Goal: Information Seeking & Learning: Learn about a topic

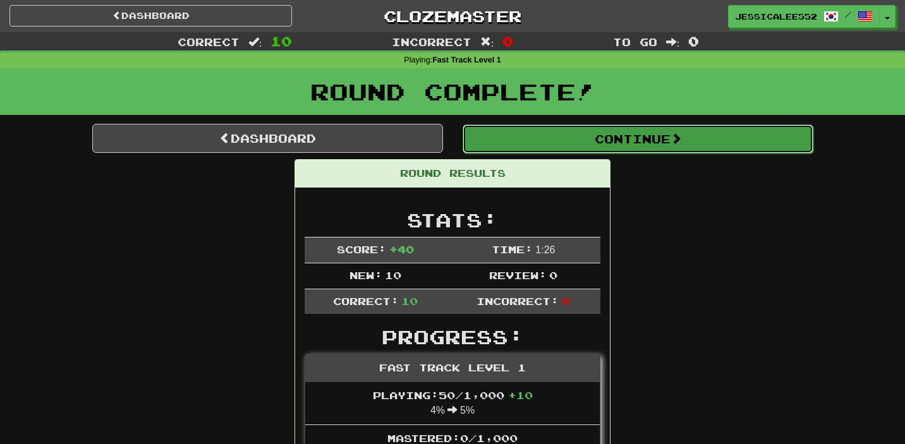
click at [650, 146] on button "Continue" at bounding box center [638, 139] width 351 height 29
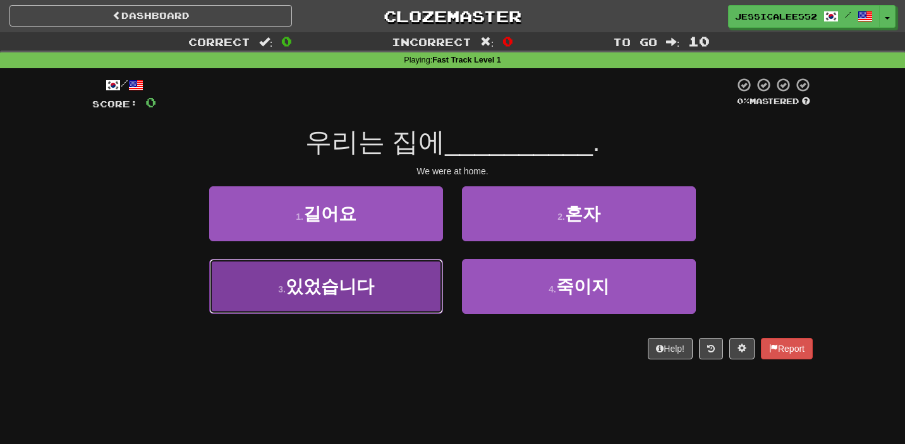
click at [347, 278] on span "있었습니다" at bounding box center [330, 287] width 89 height 20
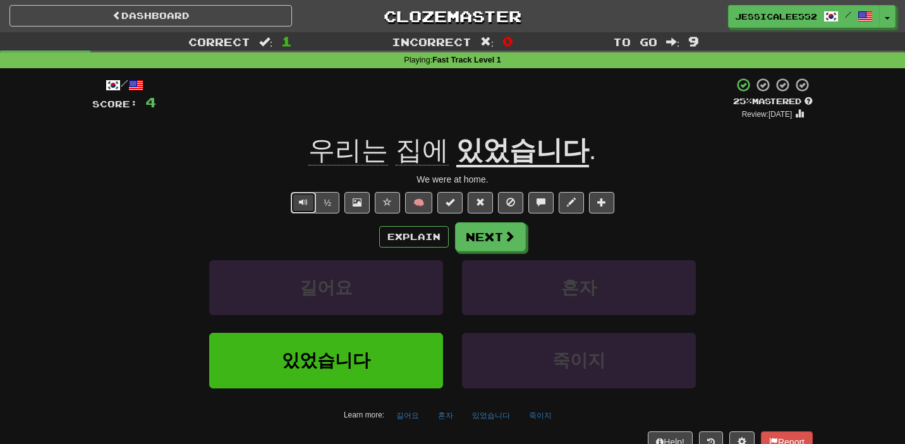
click at [307, 207] on span "Text-to-speech controls" at bounding box center [303, 202] width 9 height 9
click at [499, 240] on button "Next" at bounding box center [491, 237] width 71 height 29
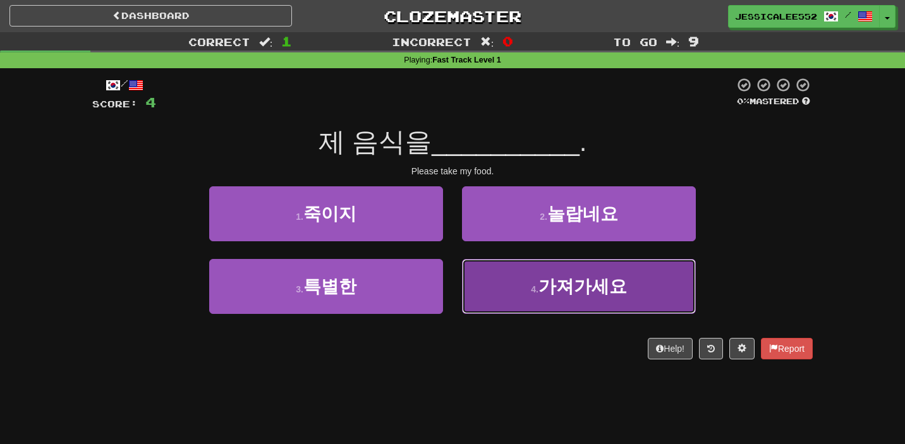
click at [573, 288] on span "가져가세요" at bounding box center [583, 287] width 89 height 20
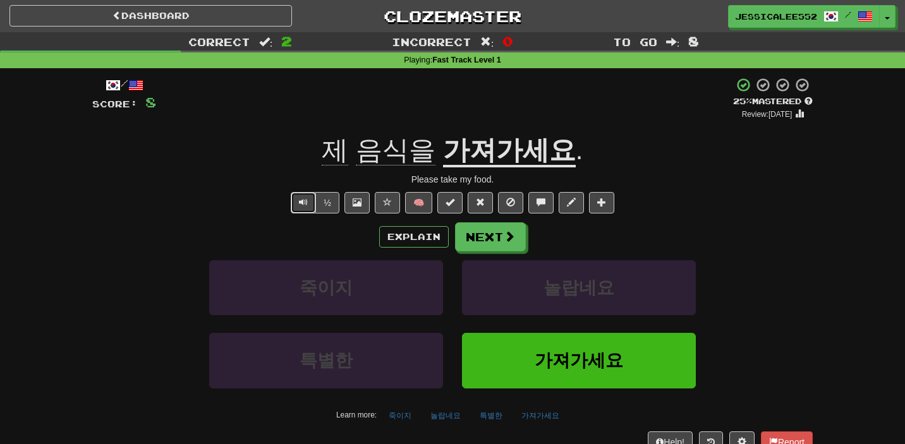
click at [305, 204] on span "Text-to-speech controls" at bounding box center [303, 202] width 9 height 9
click at [331, 203] on button "½" at bounding box center [327, 202] width 24 height 21
click at [424, 237] on button "Explain" at bounding box center [414, 236] width 70 height 21
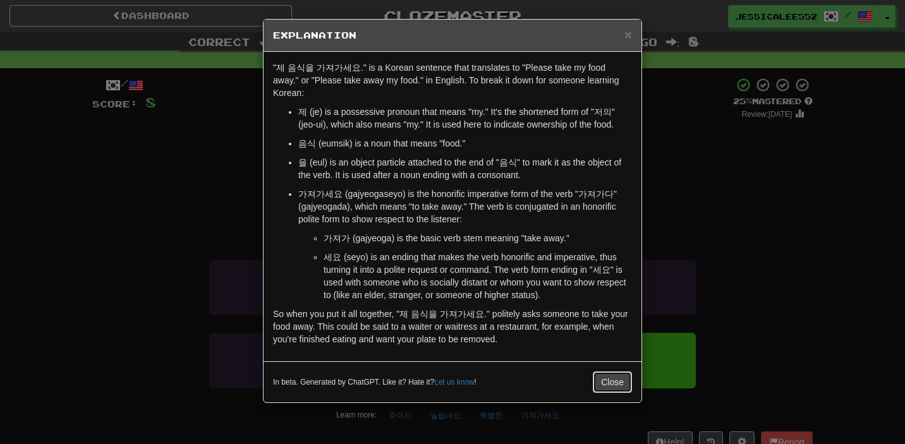
click at [606, 374] on button "Close" at bounding box center [612, 382] width 39 height 21
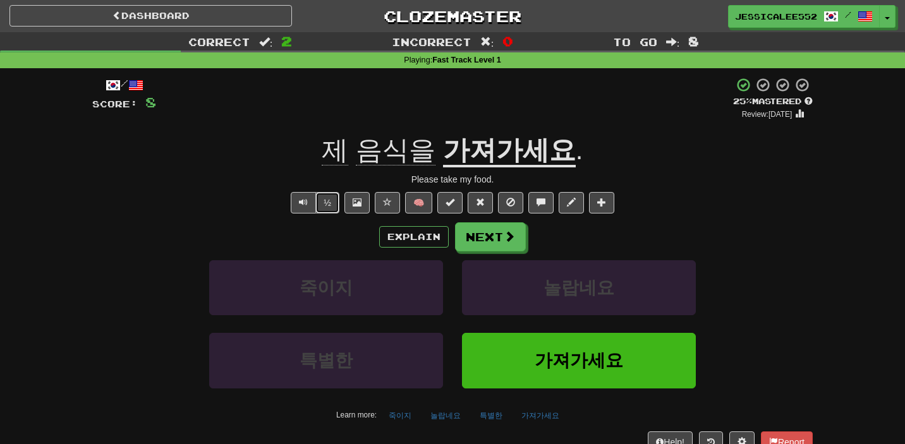
click at [334, 205] on button "½" at bounding box center [327, 202] width 24 height 21
click at [499, 243] on button "Next" at bounding box center [491, 237] width 71 height 29
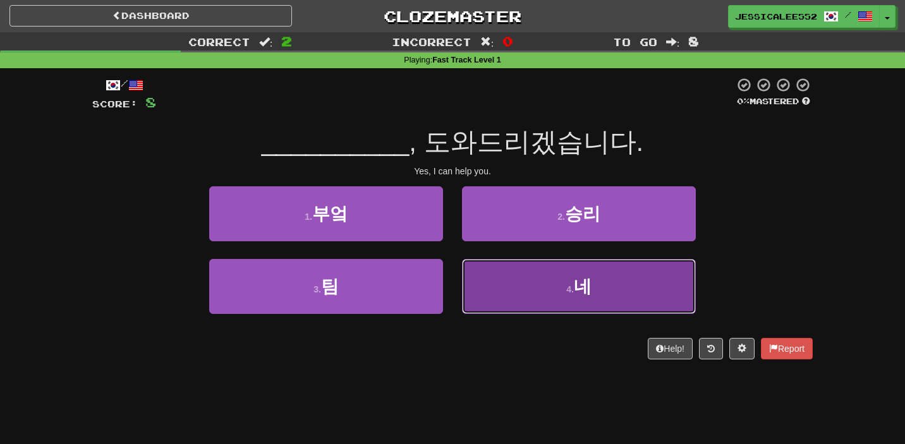
click at [590, 289] on span "네" at bounding box center [583, 287] width 18 height 20
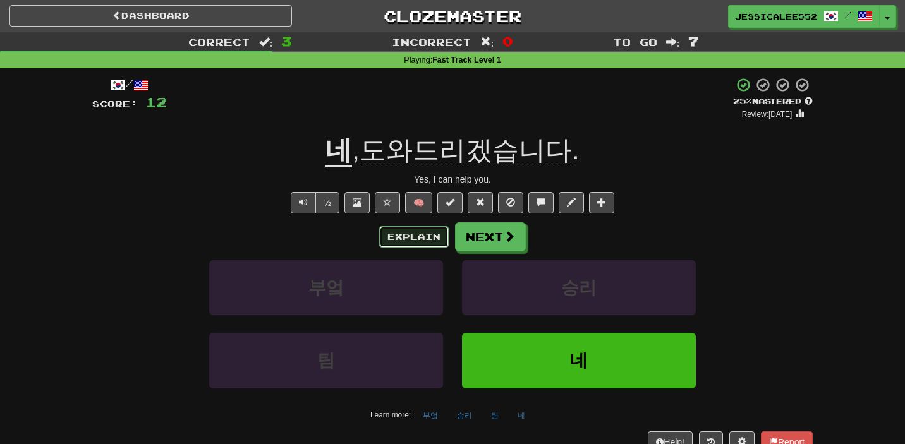
click at [410, 236] on button "Explain" at bounding box center [414, 236] width 70 height 21
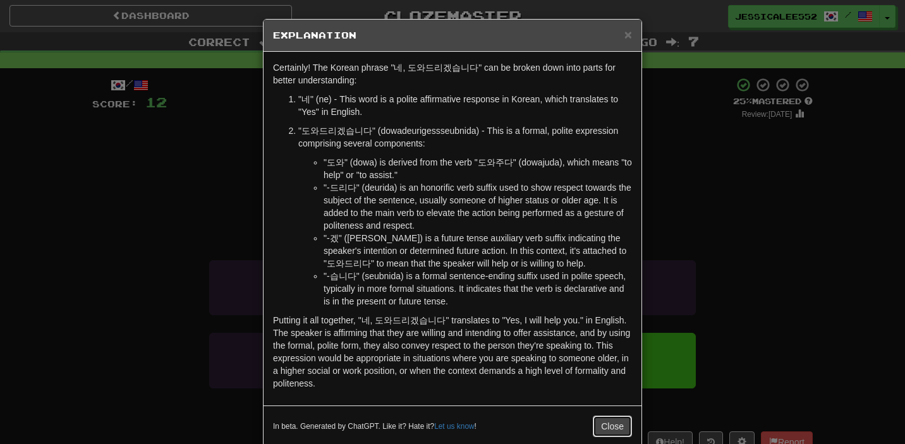
click at [606, 425] on button "Close" at bounding box center [612, 426] width 39 height 21
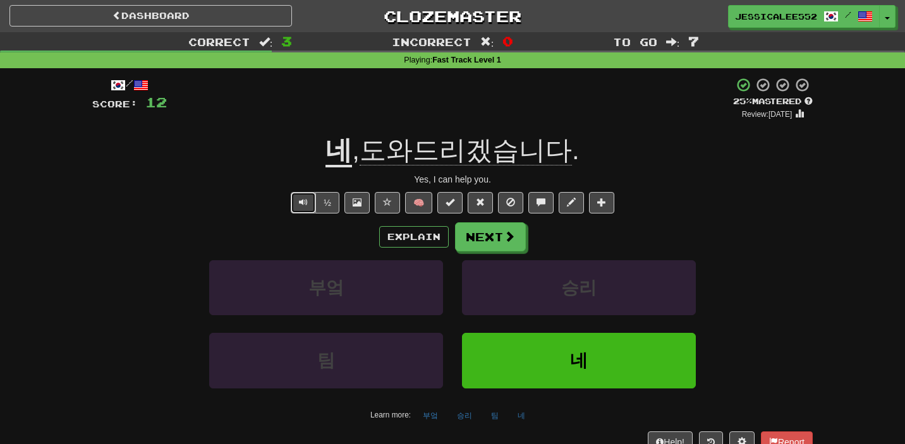
click at [294, 211] on button "Text-to-speech controls" at bounding box center [303, 202] width 25 height 21
click at [415, 241] on button "Explain" at bounding box center [414, 236] width 70 height 21
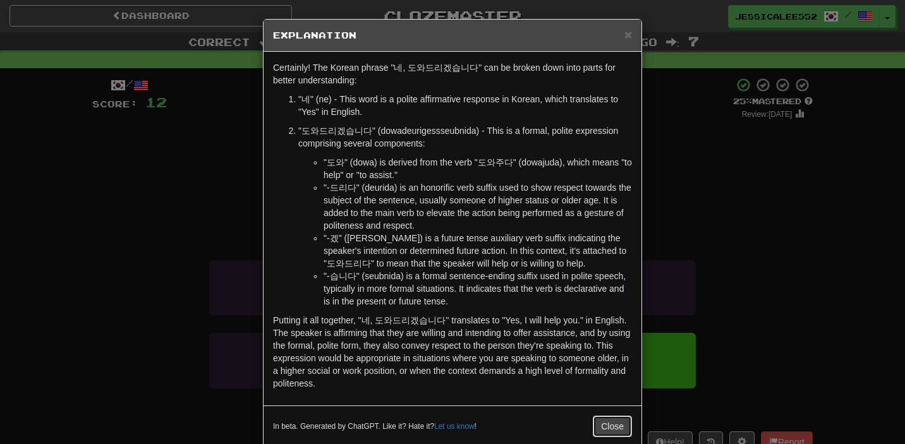
click at [599, 431] on button "Close" at bounding box center [612, 426] width 39 height 21
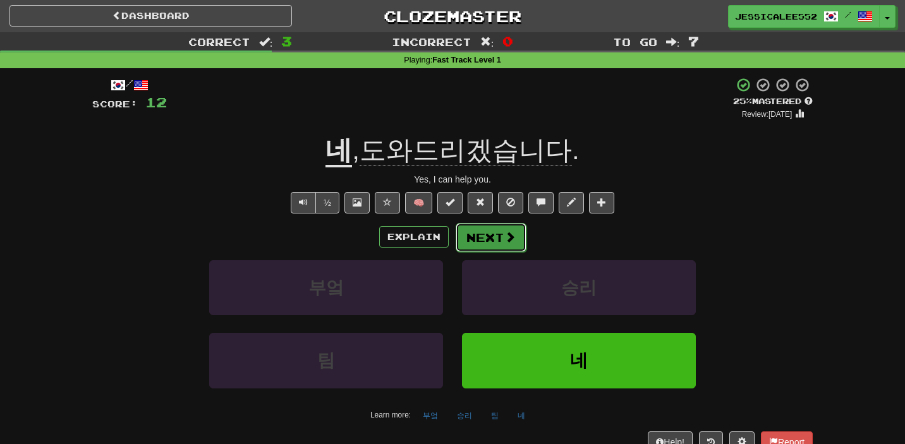
click at [506, 236] on span at bounding box center [509, 236] width 11 height 11
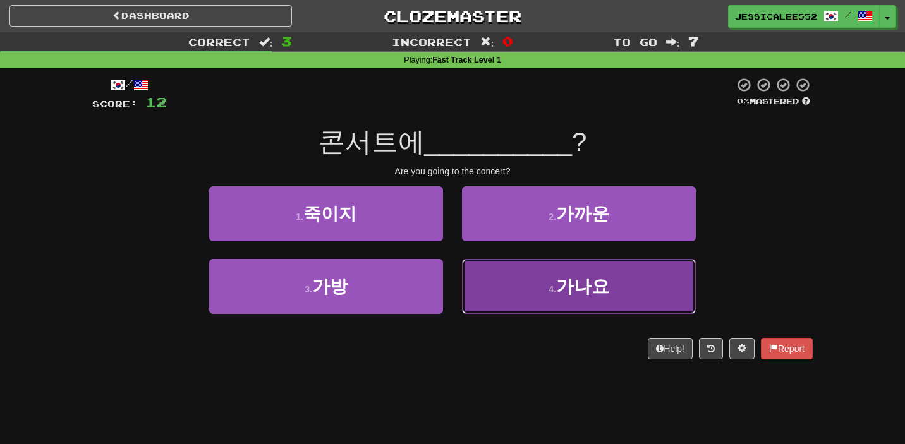
click at [556, 283] on button "4 . 가나요" at bounding box center [579, 286] width 234 height 55
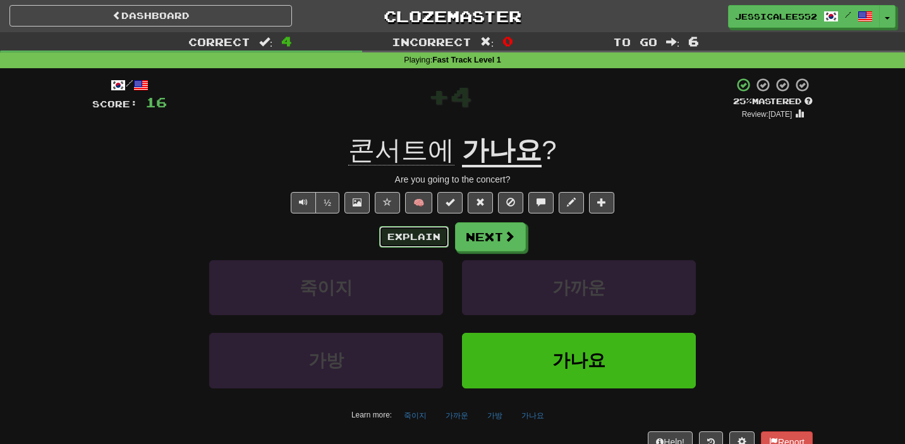
click at [425, 236] on button "Explain" at bounding box center [414, 236] width 70 height 21
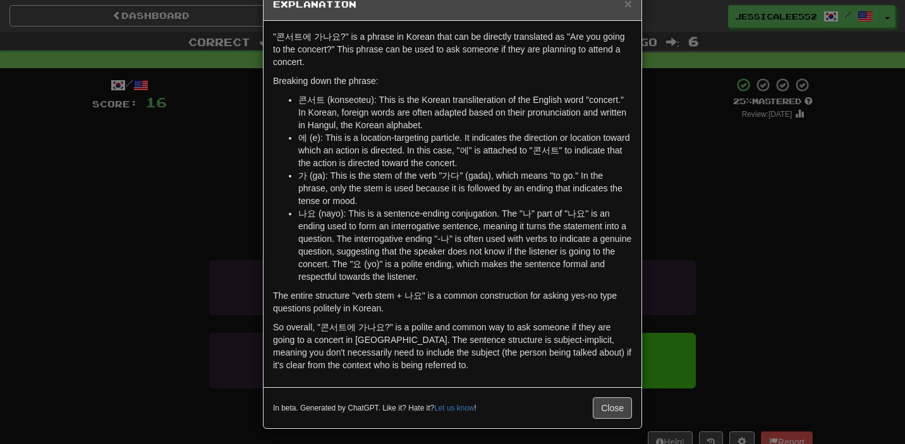
scroll to position [35, 0]
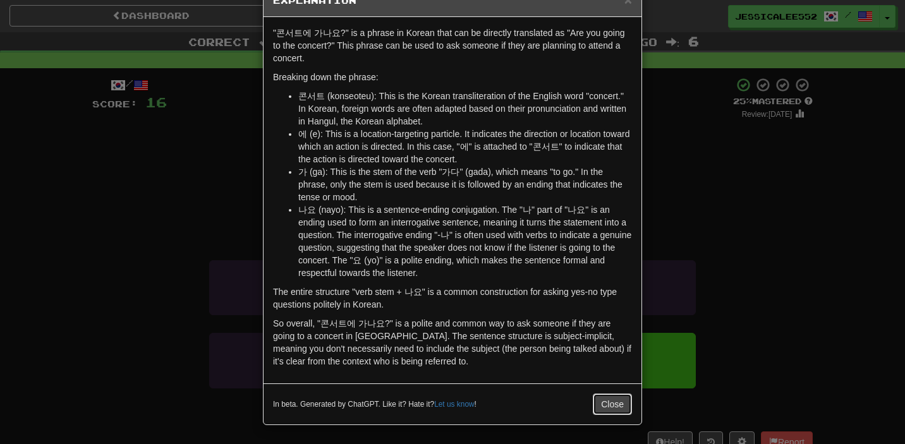
click at [607, 403] on button "Close" at bounding box center [612, 404] width 39 height 21
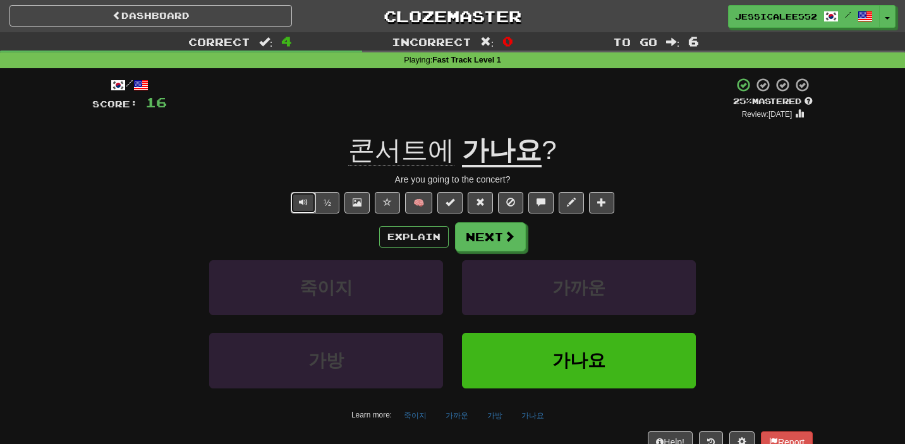
click at [312, 202] on button "Text-to-speech controls" at bounding box center [303, 202] width 25 height 21
click at [489, 235] on button "Next" at bounding box center [491, 237] width 71 height 29
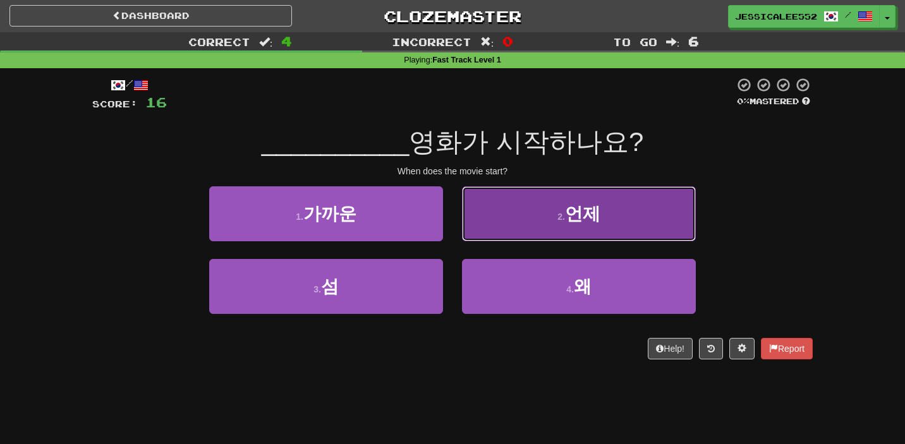
click at [597, 223] on span "언제" at bounding box center [582, 214] width 35 height 20
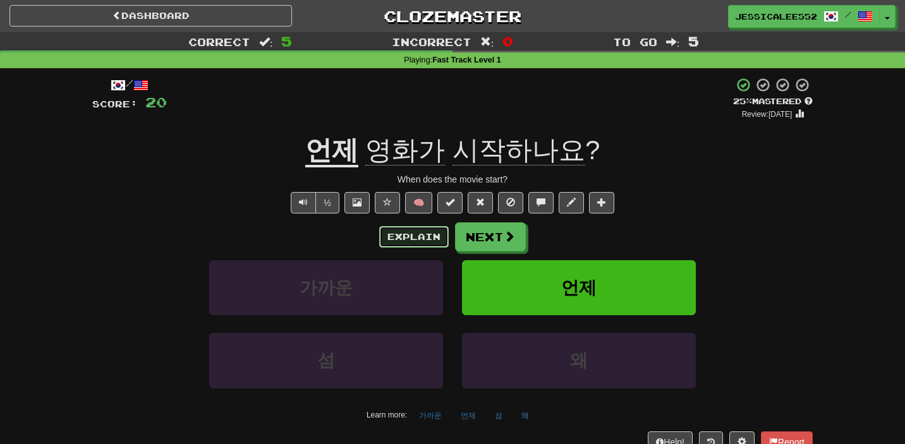
click at [427, 236] on button "Explain" at bounding box center [414, 236] width 70 height 21
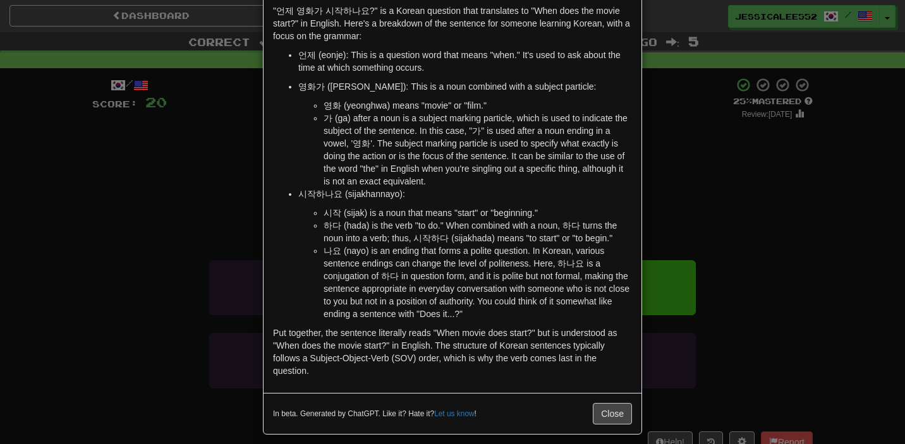
scroll to position [58, 0]
click at [607, 410] on button "Close" at bounding box center [612, 412] width 39 height 21
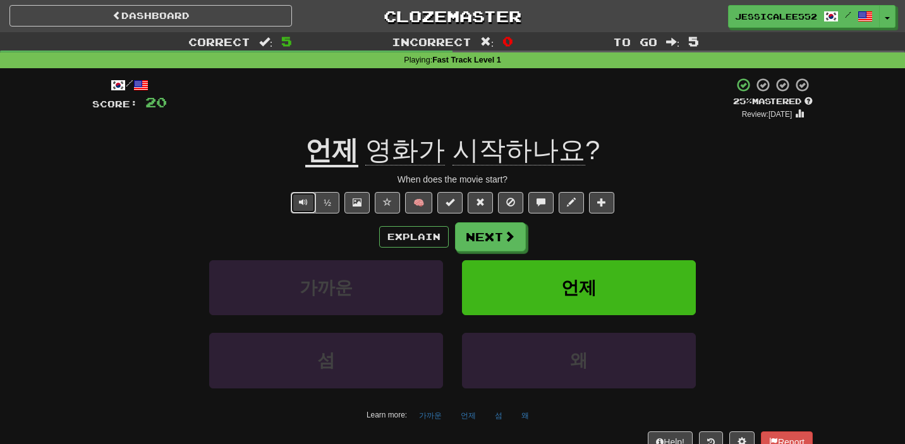
click at [306, 206] on span "Text-to-speech controls" at bounding box center [303, 202] width 9 height 9
click at [477, 236] on button "Next" at bounding box center [491, 237] width 71 height 29
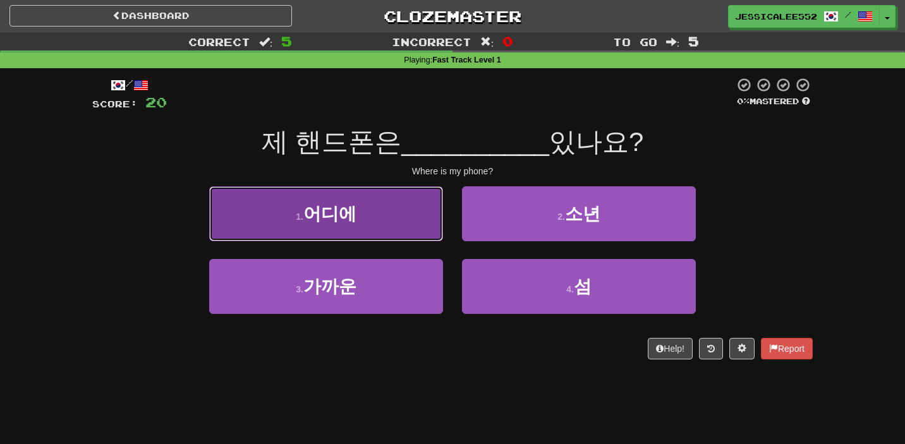
click at [346, 224] on button "1 . 어디에" at bounding box center [326, 213] width 234 height 55
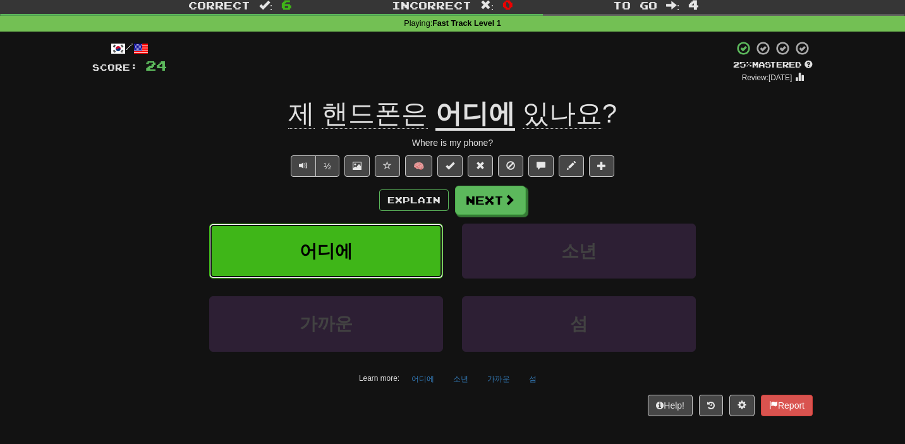
scroll to position [0, 0]
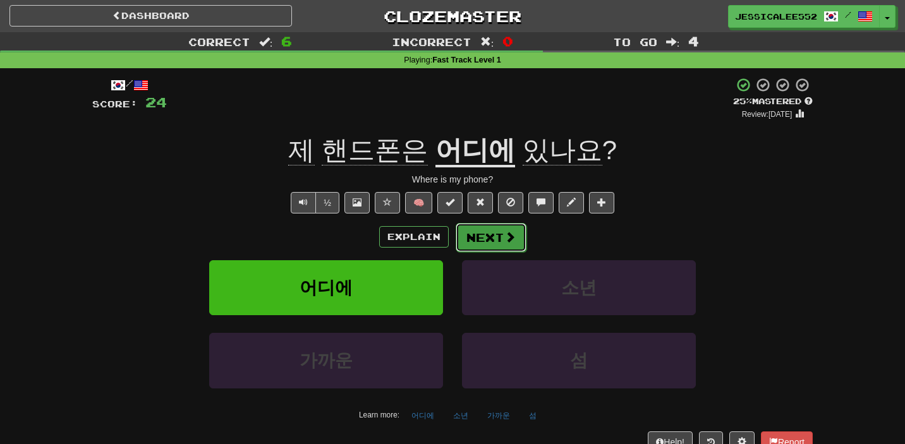
click at [496, 236] on button "Next" at bounding box center [491, 237] width 71 height 29
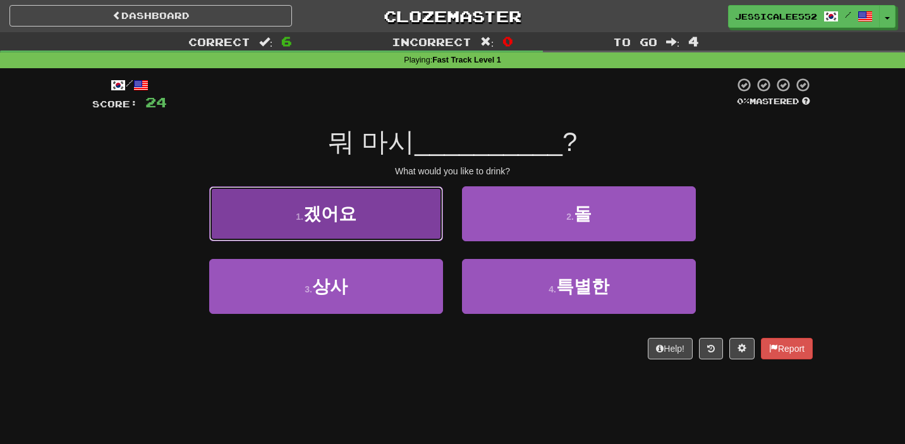
click at [381, 216] on button "1 . 겠어요" at bounding box center [326, 213] width 234 height 55
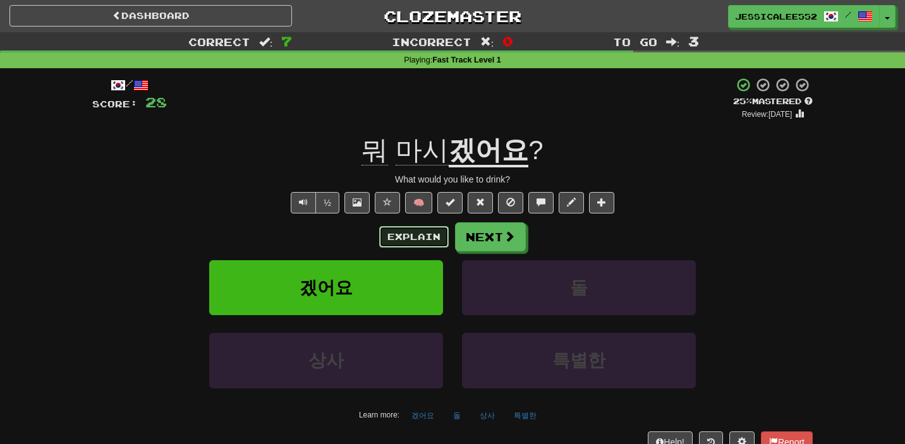
click at [398, 235] on button "Explain" at bounding box center [414, 236] width 70 height 21
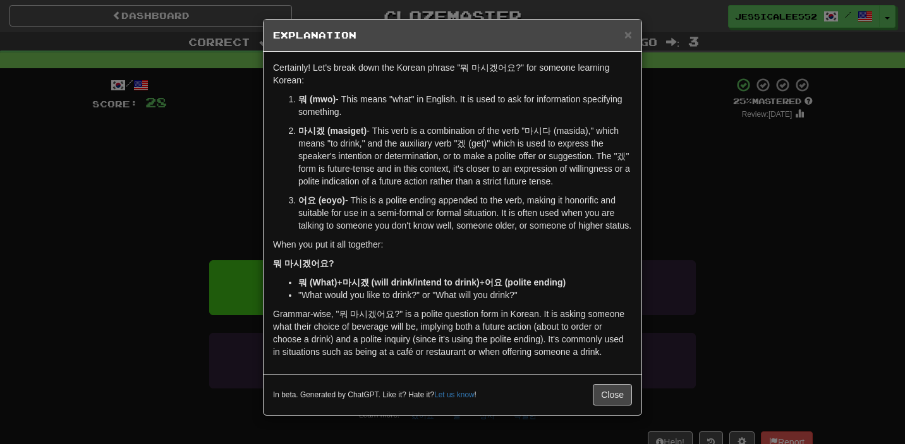
scroll to position [3, 0]
click at [613, 405] on button "Close" at bounding box center [612, 394] width 39 height 21
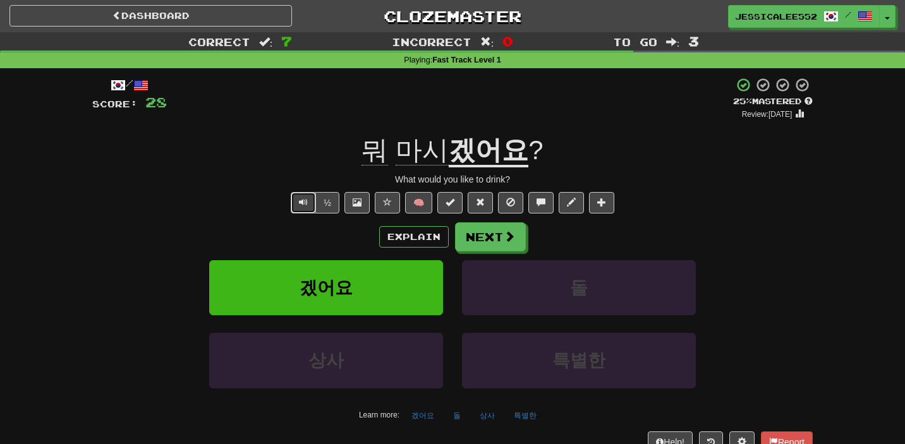
click at [309, 200] on button "Text-to-speech controls" at bounding box center [303, 202] width 25 height 21
click at [500, 243] on button "Next" at bounding box center [491, 237] width 71 height 29
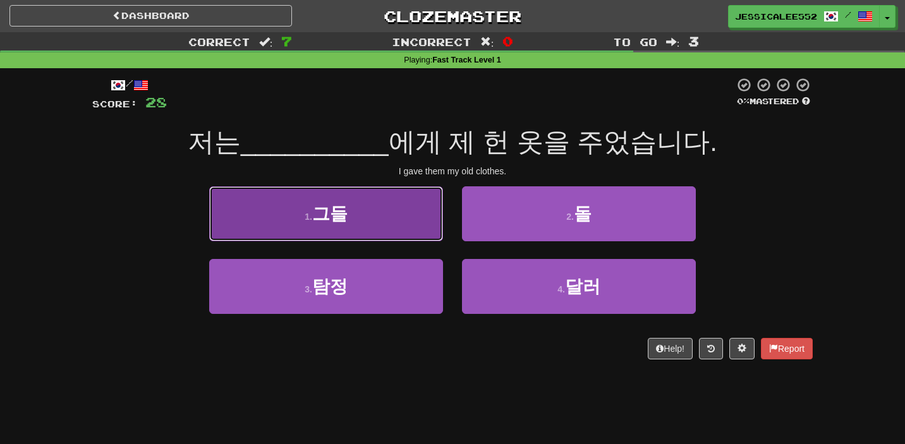
click at [345, 217] on span "그들" at bounding box center [329, 214] width 35 height 20
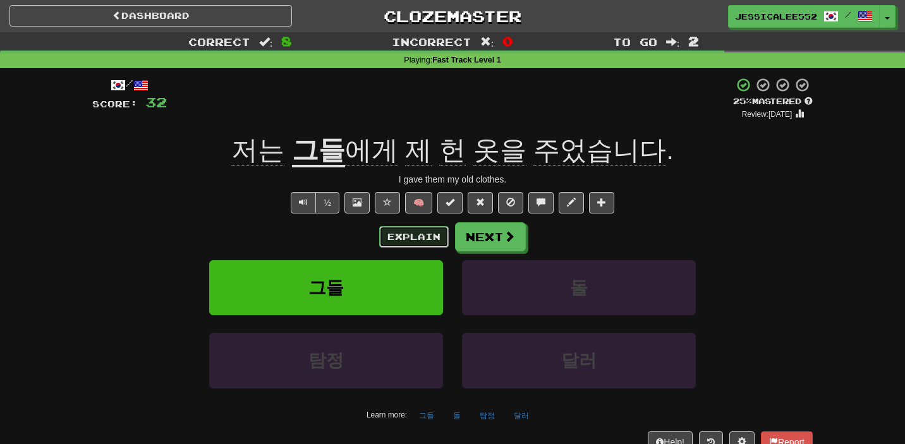
click at [398, 235] on button "Explain" at bounding box center [414, 236] width 70 height 21
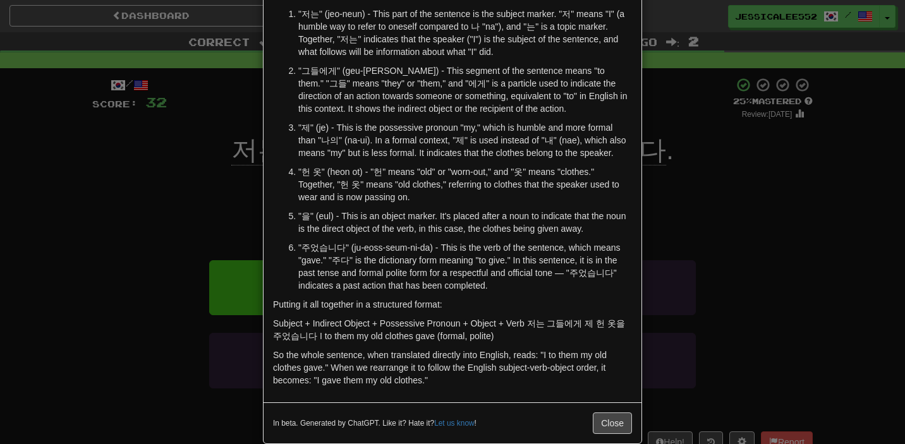
scroll to position [0, 0]
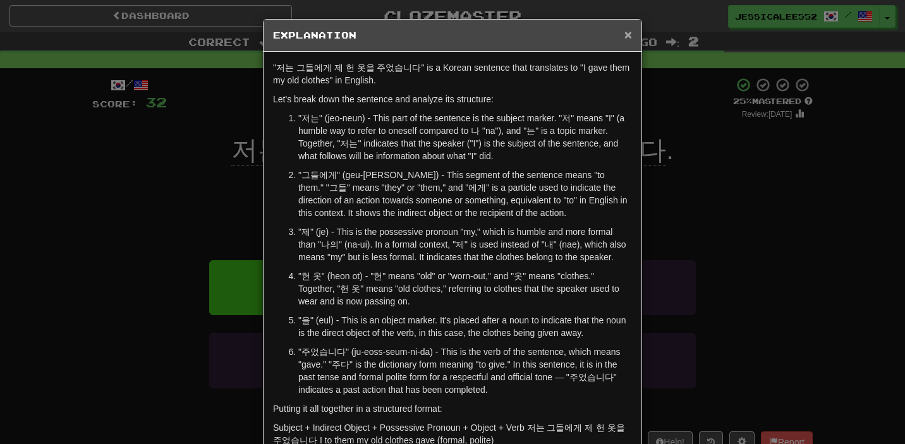
click at [631, 33] on span "×" at bounding box center [629, 34] width 8 height 15
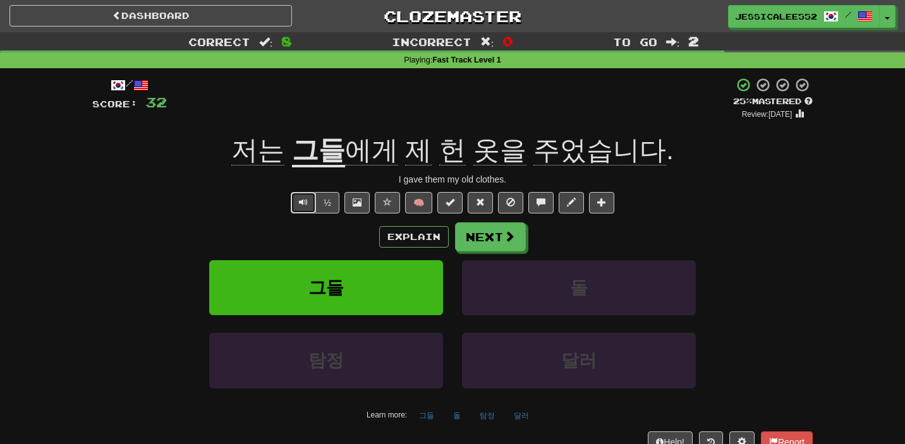
click at [302, 205] on span "Text-to-speech controls" at bounding box center [303, 202] width 9 height 9
click at [496, 236] on button "Next" at bounding box center [491, 237] width 71 height 29
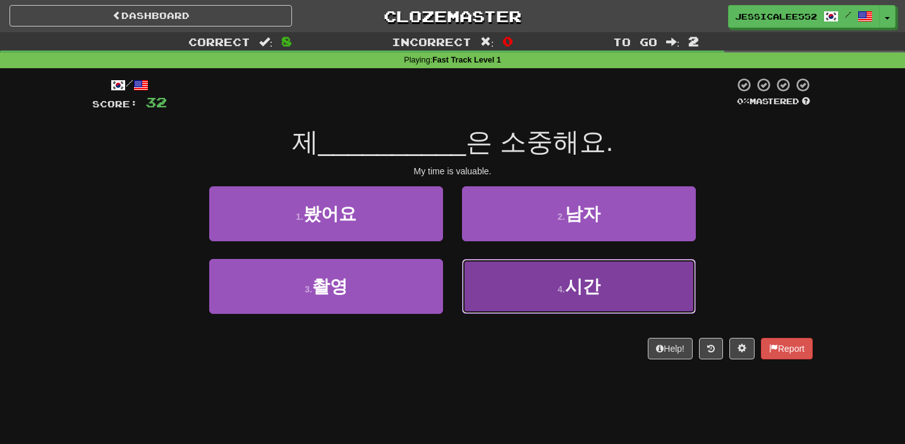
click at [604, 283] on button "4 . 시간" at bounding box center [579, 286] width 234 height 55
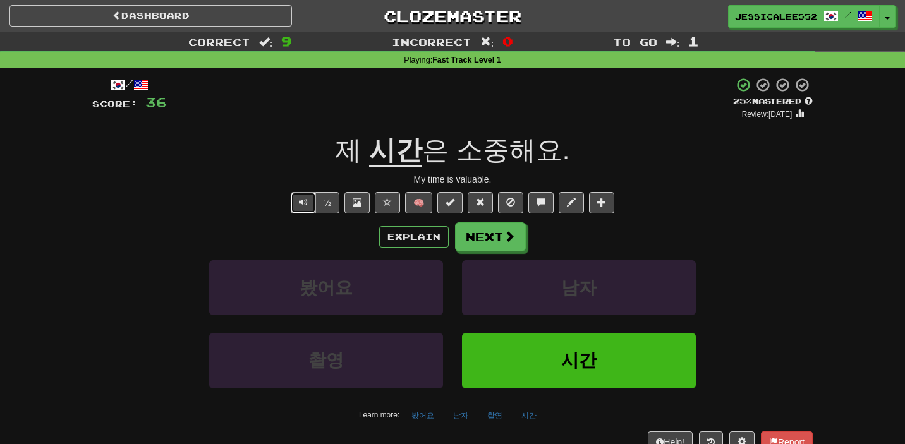
click at [302, 202] on span "Text-to-speech controls" at bounding box center [303, 202] width 9 height 9
click at [506, 243] on span at bounding box center [509, 236] width 11 height 11
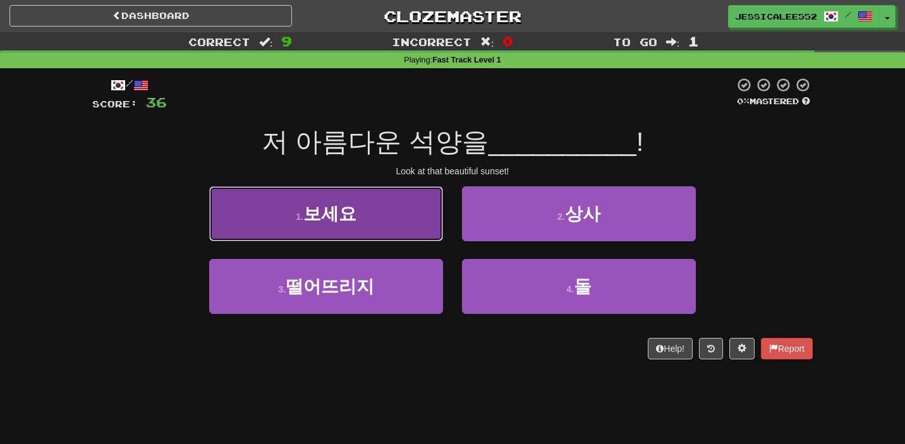
click at [357, 238] on button "1 . 보세요" at bounding box center [326, 213] width 234 height 55
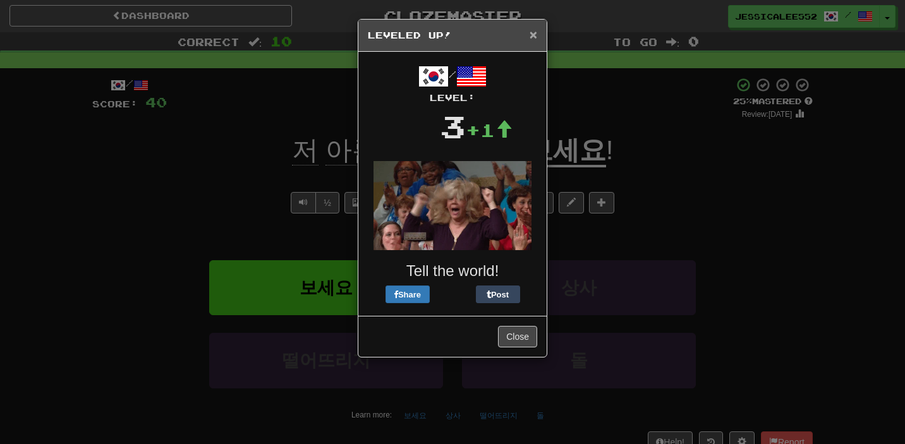
click at [534, 38] on span "×" at bounding box center [534, 34] width 8 height 15
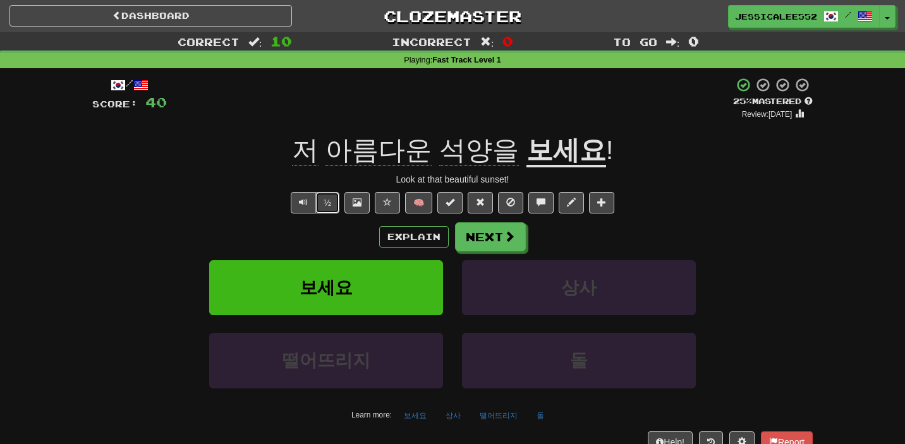
click at [327, 202] on button "½" at bounding box center [327, 202] width 24 height 21
click at [301, 204] on span "Text-to-speech controls" at bounding box center [303, 202] width 9 height 9
click at [501, 241] on button "Next" at bounding box center [491, 237] width 71 height 29
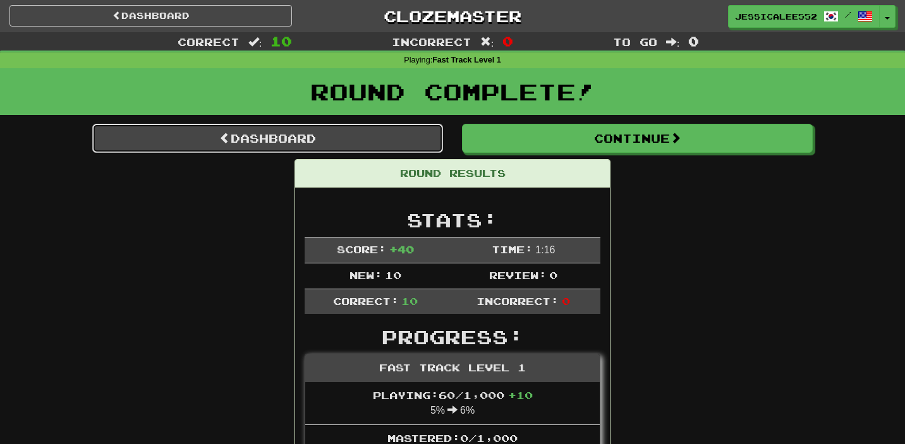
click at [252, 141] on link "Dashboard" at bounding box center [267, 138] width 351 height 29
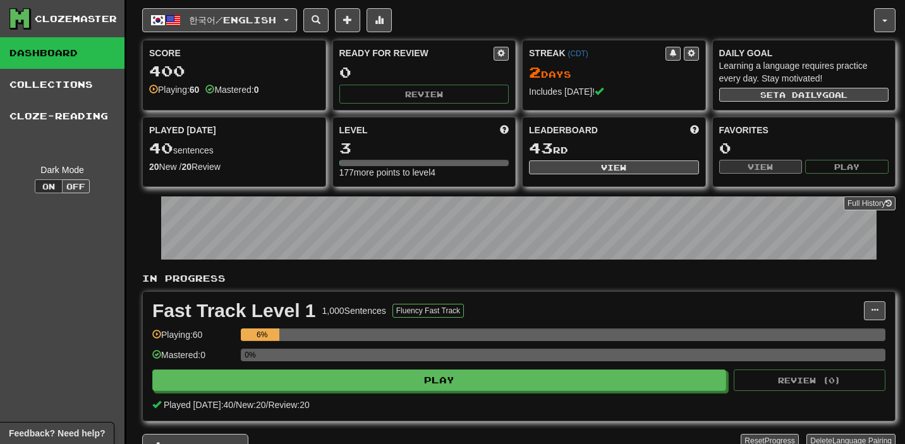
scroll to position [8, 0]
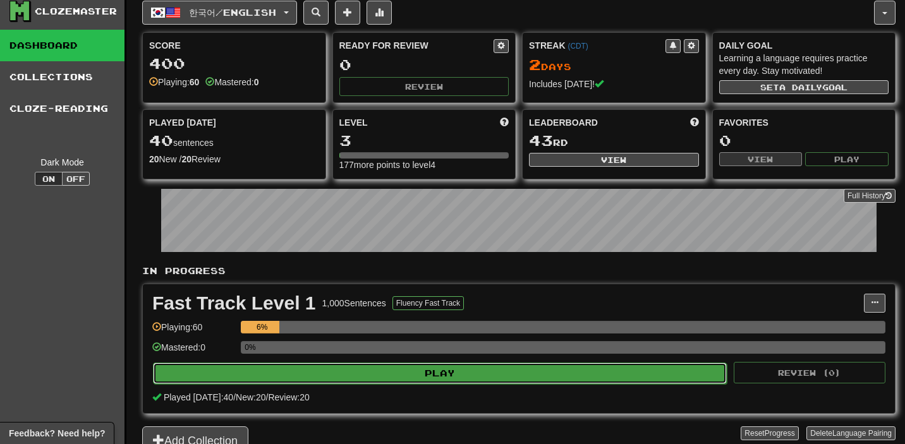
click at [281, 372] on button "Play" at bounding box center [440, 373] width 574 height 21
select select "**"
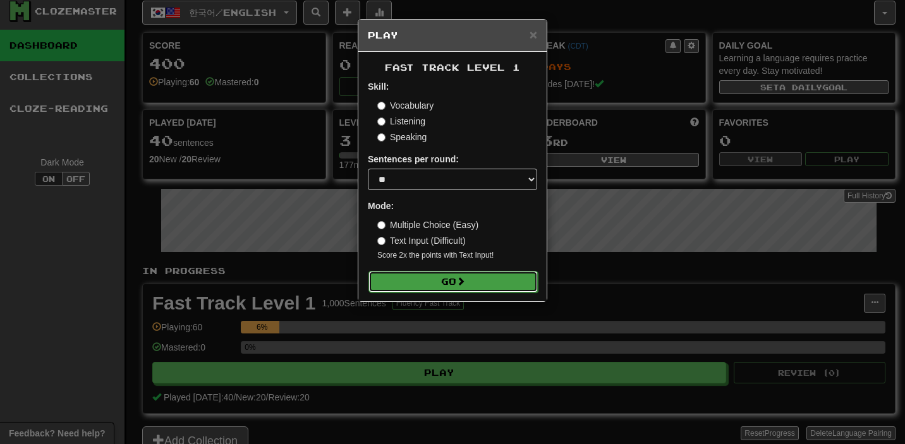
click at [427, 283] on button "Go" at bounding box center [453, 281] width 169 height 21
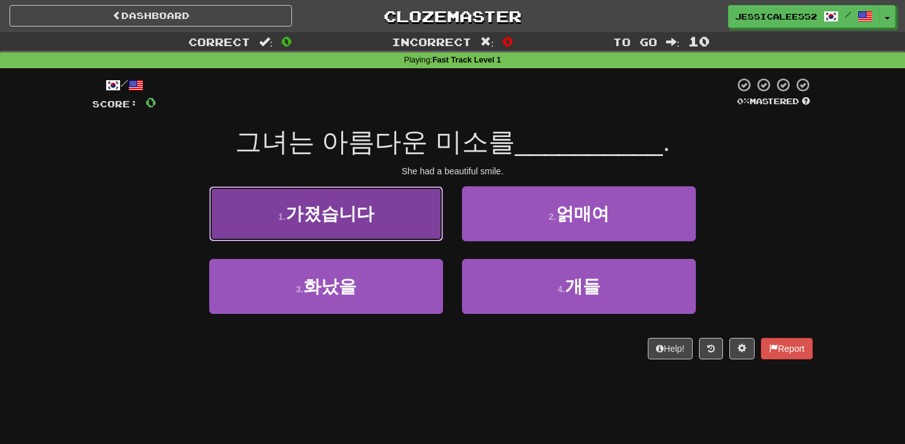
click at [332, 208] on span "가졌습니다" at bounding box center [330, 214] width 89 height 20
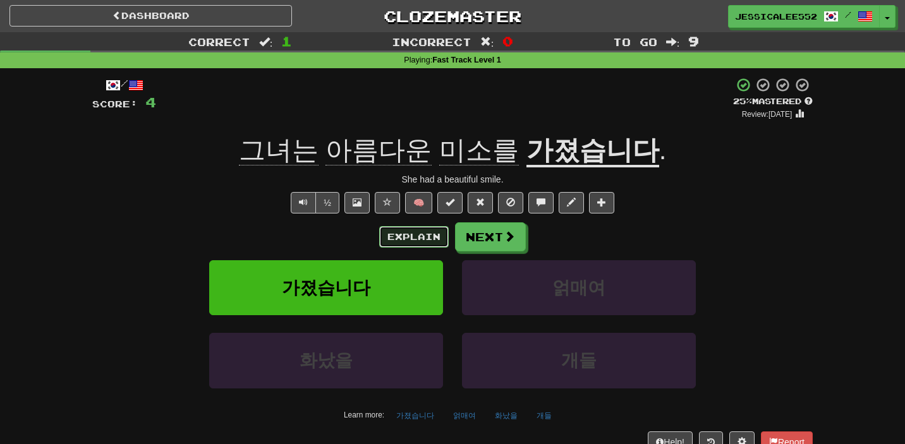
click at [405, 235] on button "Explain" at bounding box center [414, 236] width 70 height 21
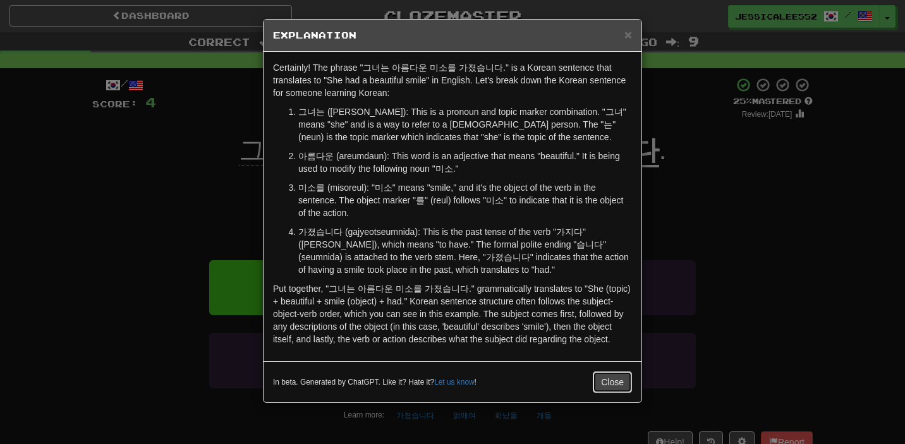
click at [605, 380] on button "Close" at bounding box center [612, 382] width 39 height 21
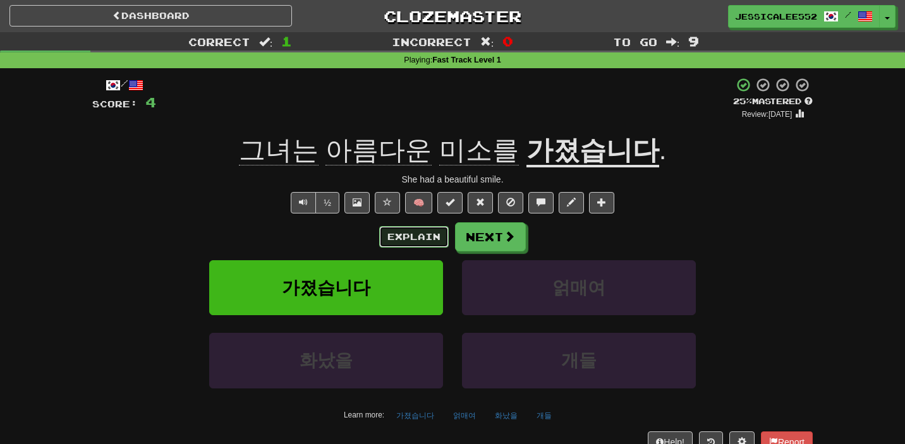
click at [431, 238] on button "Explain" at bounding box center [414, 236] width 70 height 21
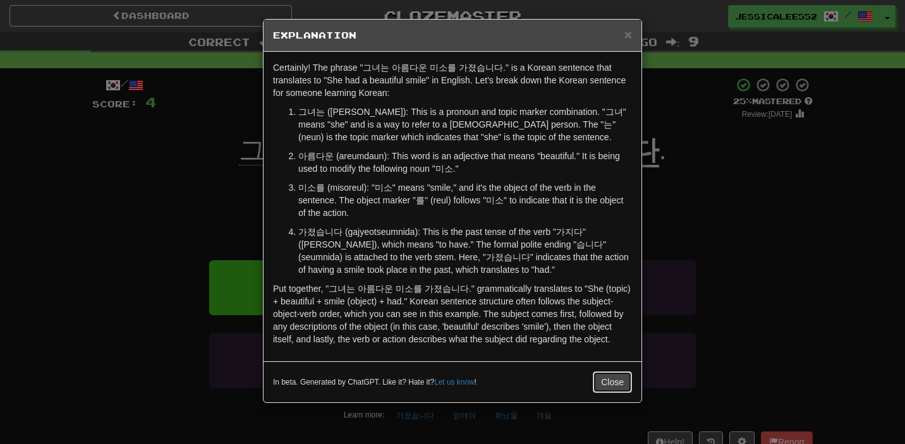
click at [606, 380] on button "Close" at bounding box center [612, 382] width 39 height 21
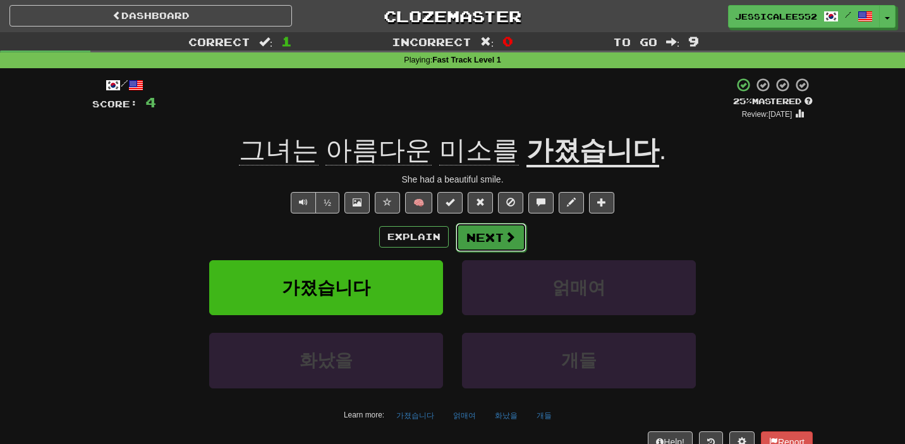
click at [502, 241] on button "Next" at bounding box center [491, 237] width 71 height 29
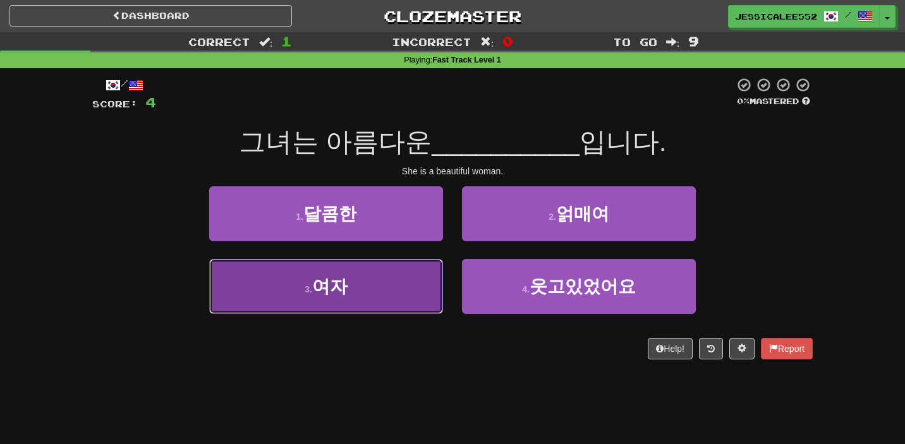
click at [351, 278] on button "3 . 여자" at bounding box center [326, 286] width 234 height 55
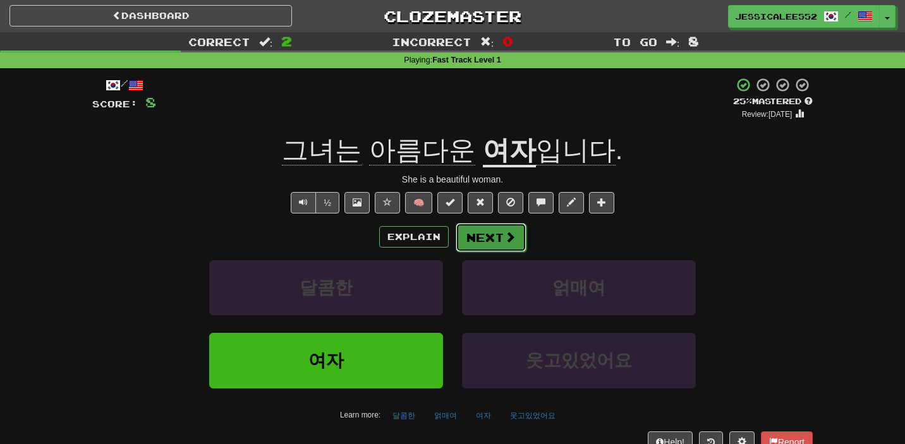
click at [485, 241] on button "Next" at bounding box center [491, 237] width 71 height 29
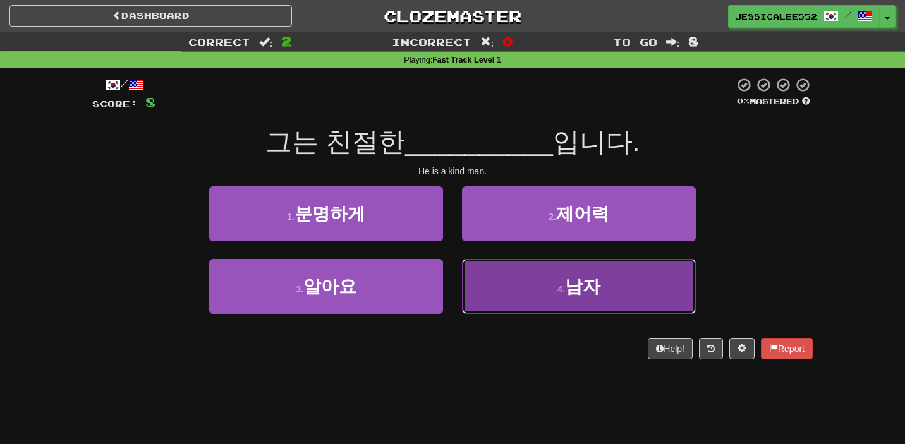
click at [546, 288] on button "4 . 남자" at bounding box center [579, 286] width 234 height 55
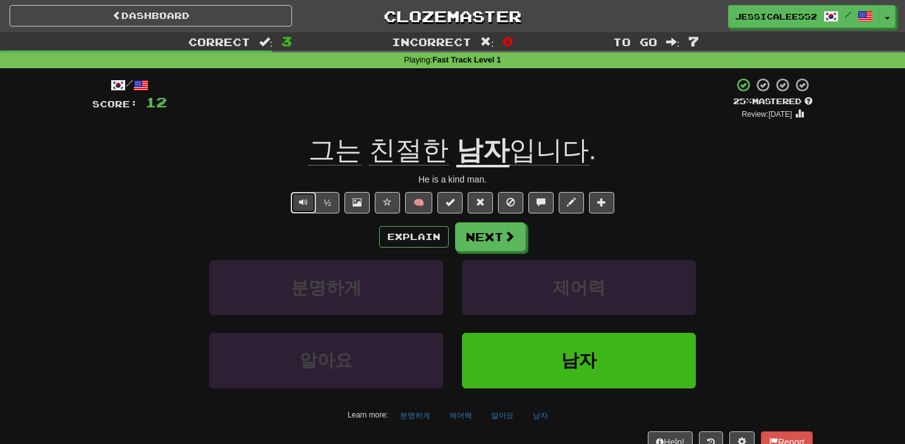
click at [302, 209] on button "Text-to-speech controls" at bounding box center [303, 202] width 25 height 21
click at [502, 240] on button "Next" at bounding box center [491, 237] width 71 height 29
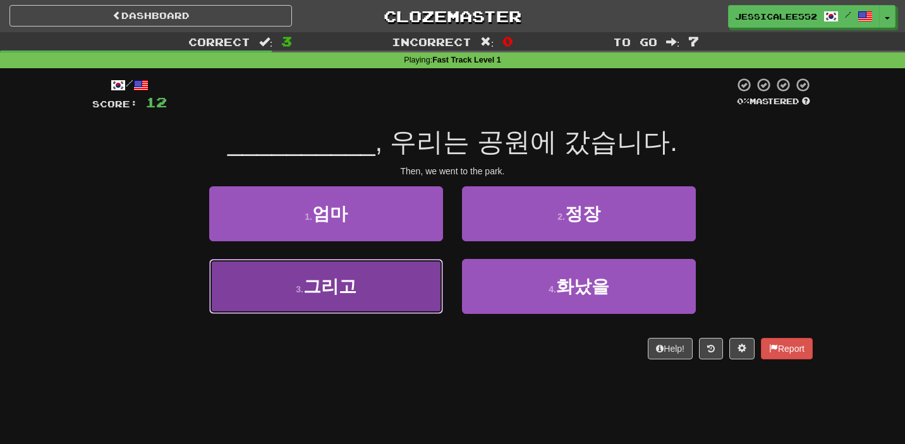
click at [369, 290] on button "3 . 그리고" at bounding box center [326, 286] width 234 height 55
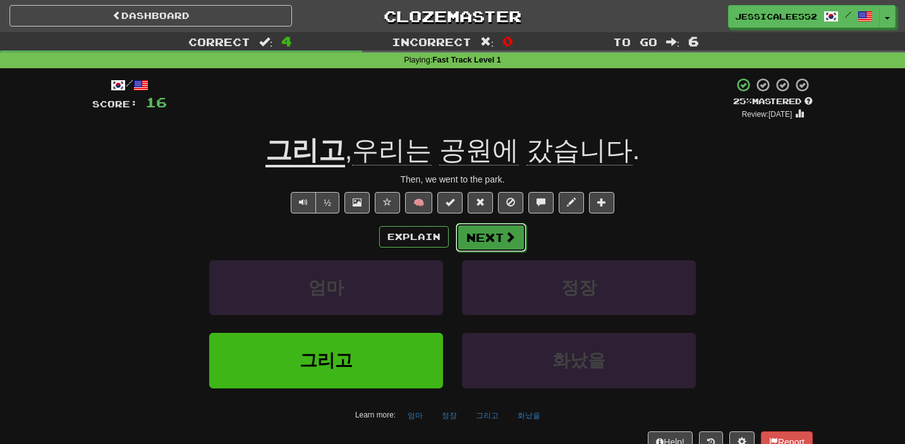
click at [490, 238] on button "Next" at bounding box center [491, 237] width 71 height 29
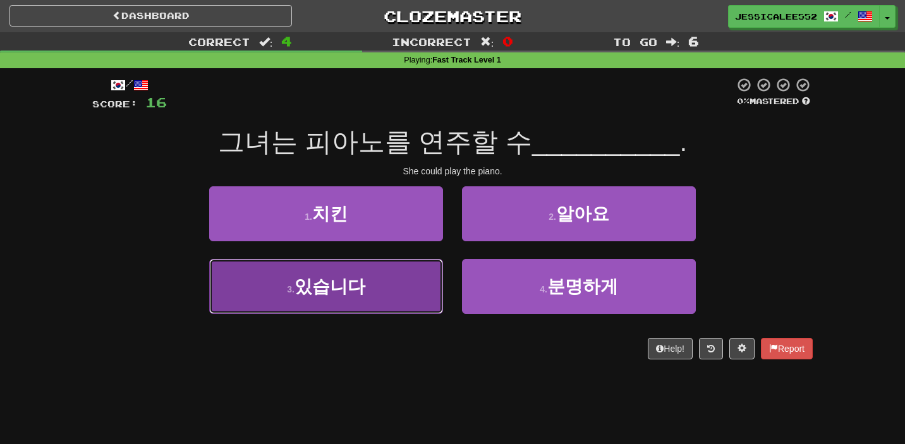
click at [336, 290] on span "있습니다" at bounding box center [330, 287] width 71 height 20
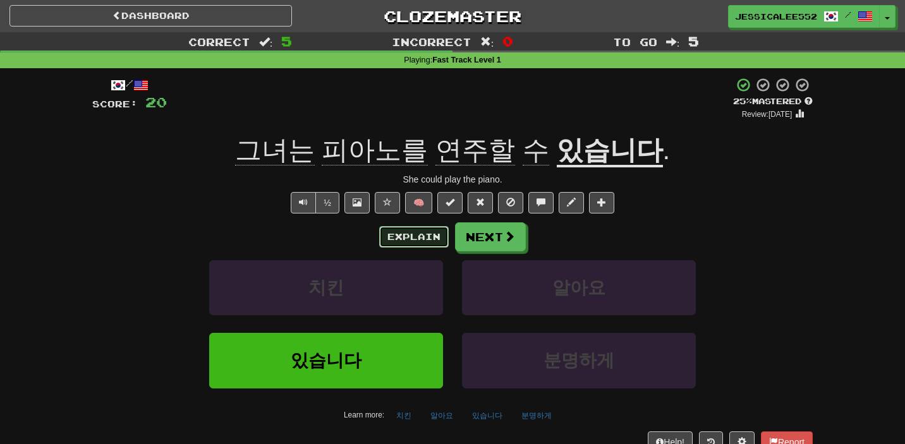
click at [396, 237] on button "Explain" at bounding box center [414, 236] width 70 height 21
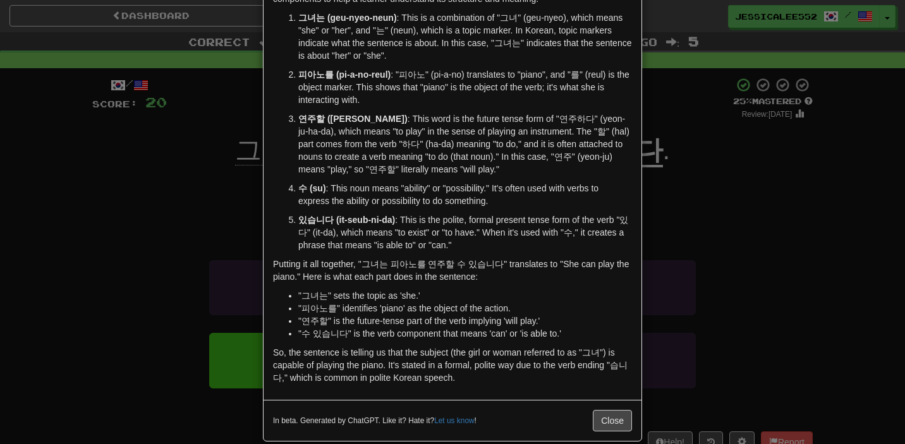
scroll to position [83, 0]
click at [606, 422] on button "Close" at bounding box center [612, 419] width 39 height 21
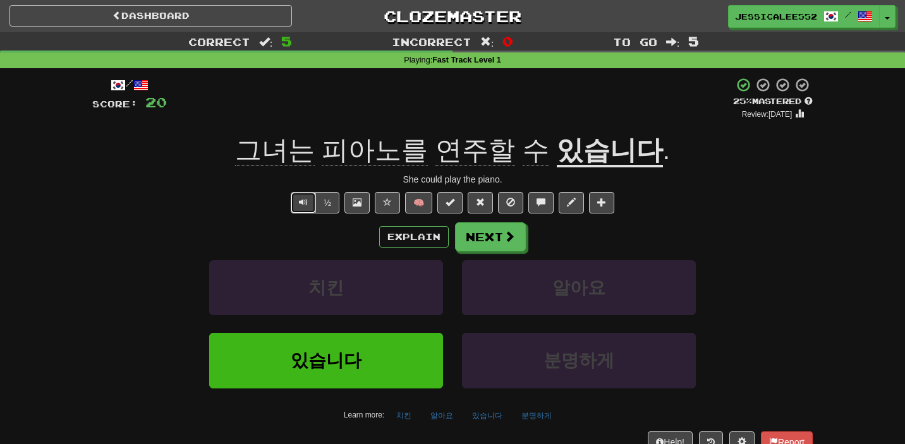
click at [298, 203] on button "Text-to-speech controls" at bounding box center [303, 202] width 25 height 21
click at [507, 243] on span at bounding box center [509, 236] width 11 height 11
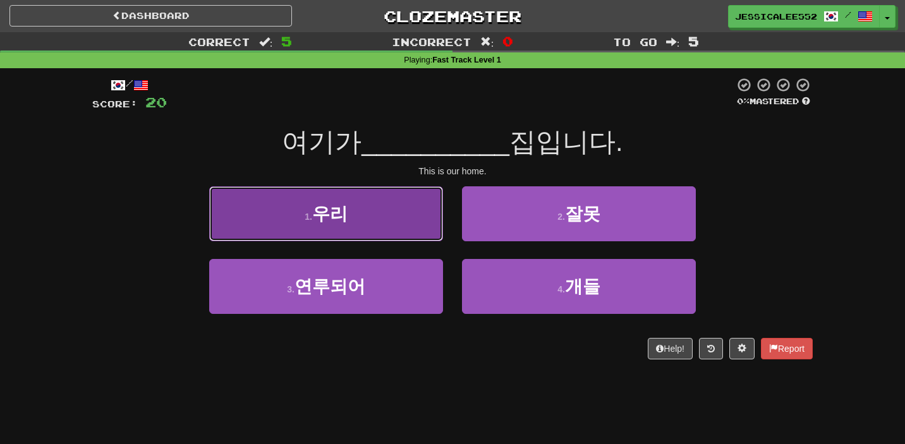
click at [370, 212] on button "1 . 우리" at bounding box center [326, 213] width 234 height 55
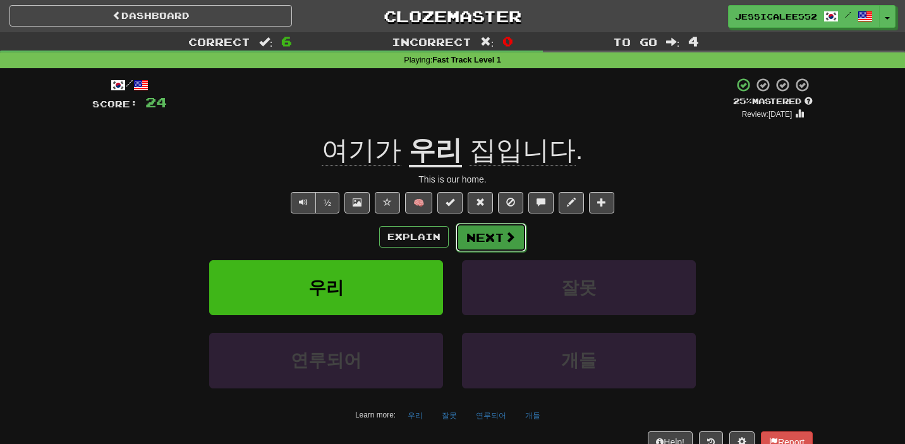
click at [509, 239] on span at bounding box center [509, 236] width 11 height 11
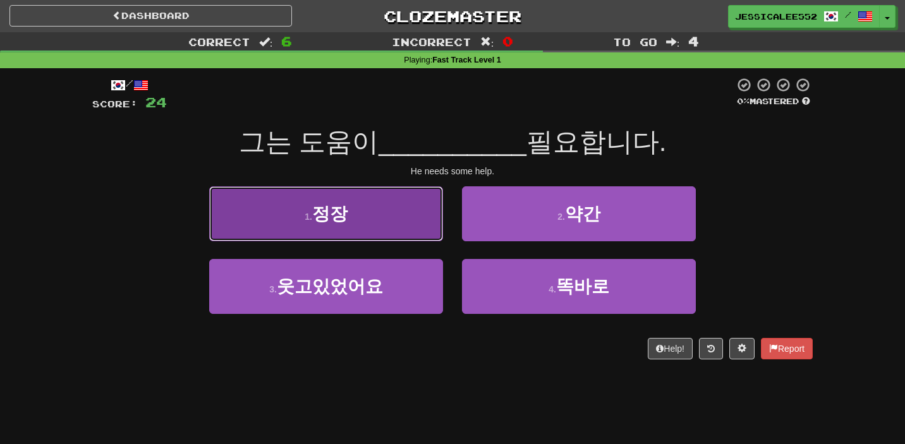
click at [352, 212] on button "1 . 정장" at bounding box center [326, 213] width 234 height 55
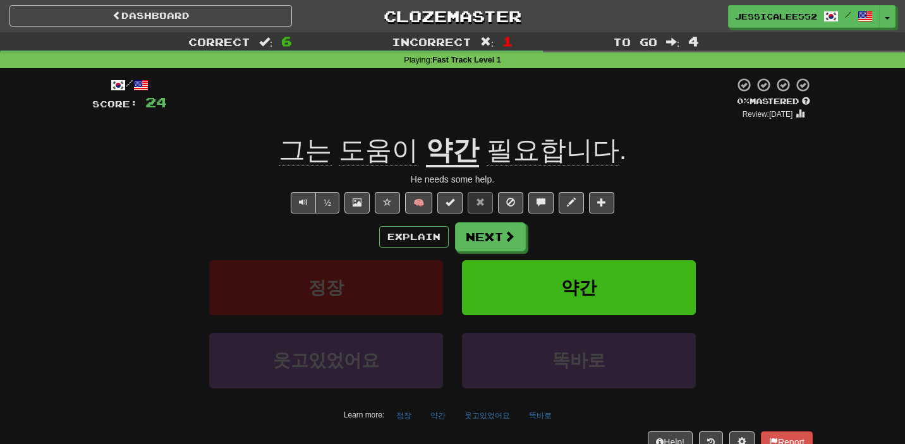
click at [455, 147] on u "약간" at bounding box center [452, 151] width 53 height 32
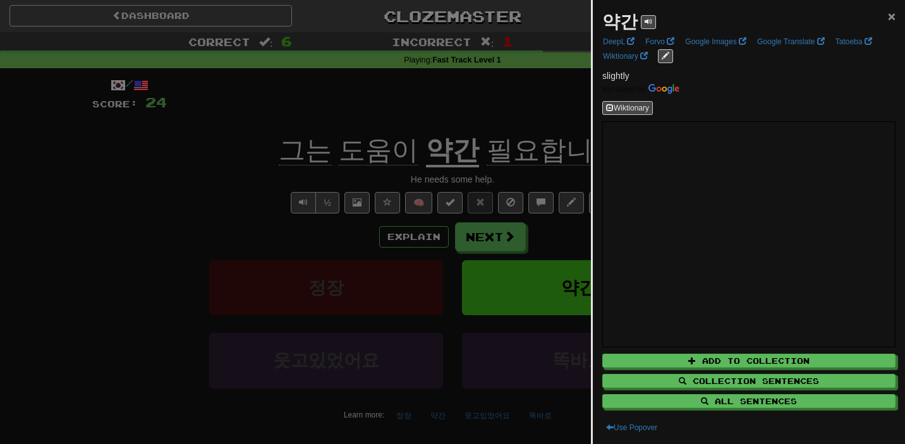
click at [891, 18] on span "×" at bounding box center [892, 16] width 8 height 15
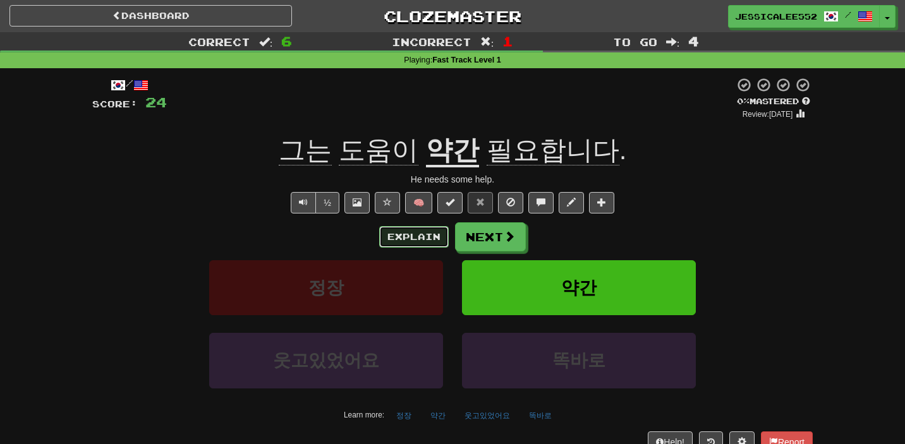
click at [425, 239] on button "Explain" at bounding box center [414, 236] width 70 height 21
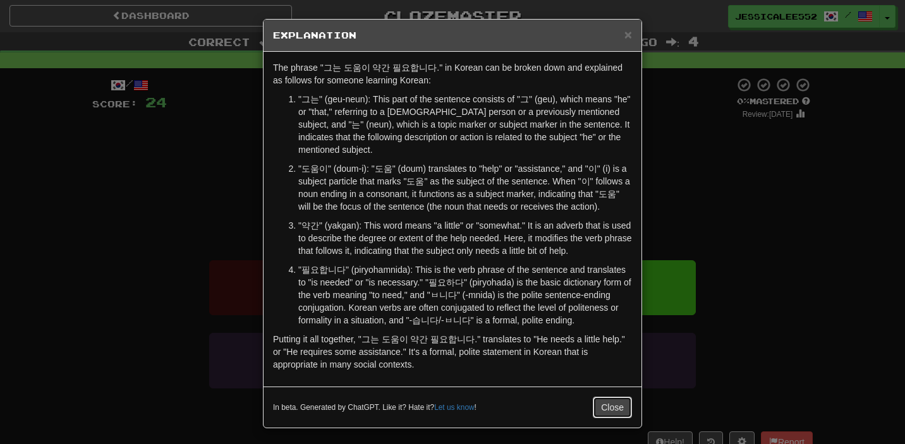
click at [611, 413] on button "Close" at bounding box center [612, 407] width 39 height 21
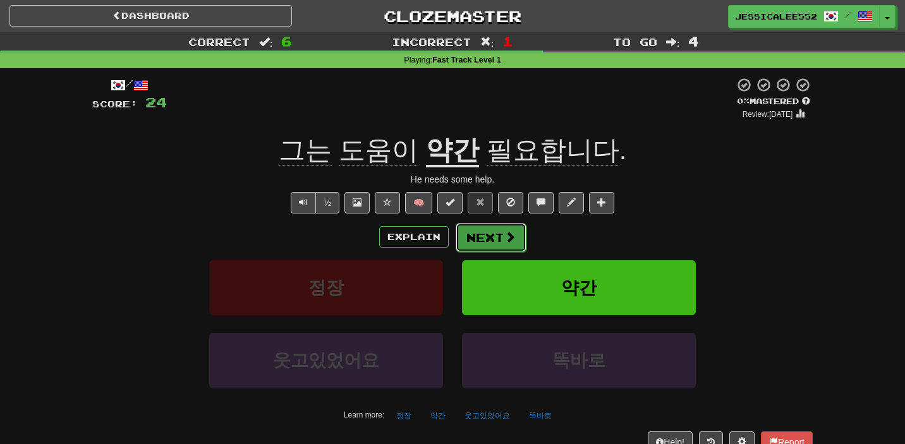
click at [498, 236] on button "Next" at bounding box center [491, 237] width 71 height 29
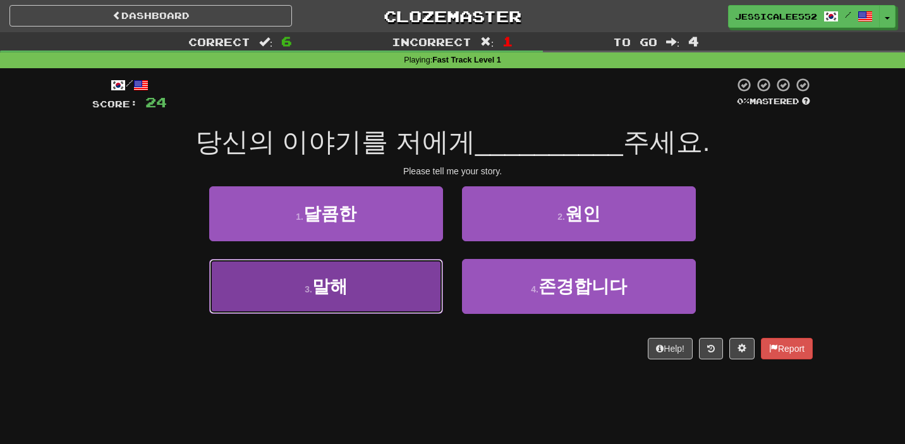
click at [381, 294] on button "3 . [GEOGRAPHIC_DATA]" at bounding box center [326, 286] width 234 height 55
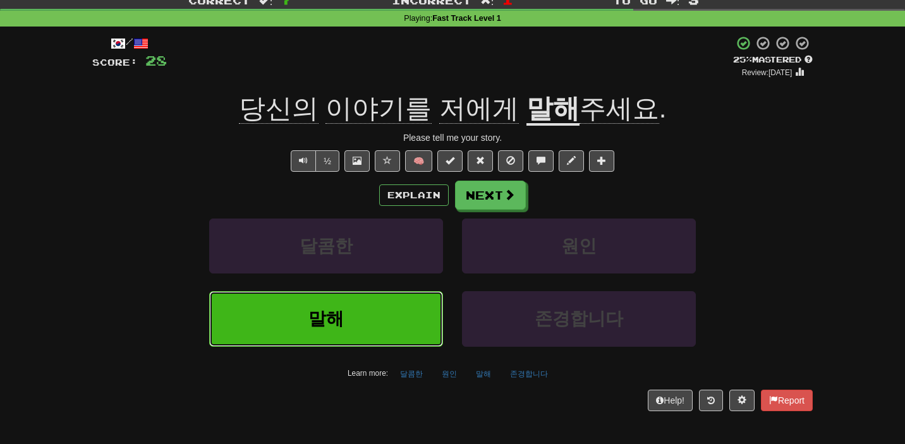
scroll to position [43, 0]
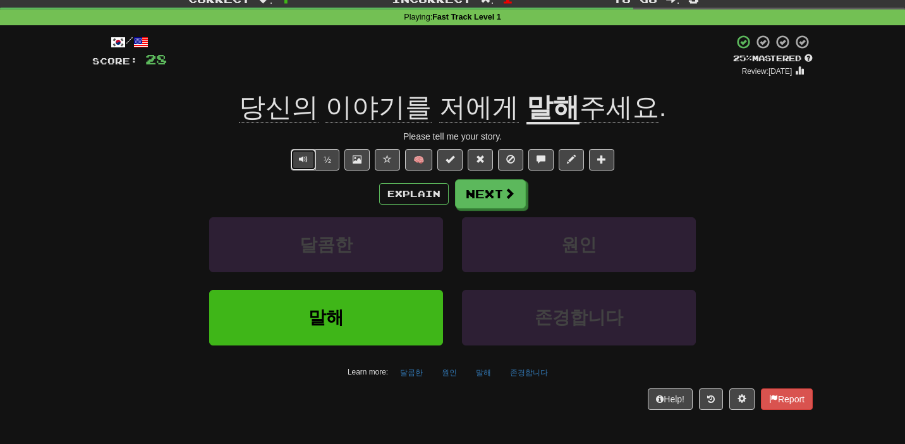
click at [312, 162] on button "Text-to-speech controls" at bounding box center [303, 159] width 25 height 21
click at [500, 191] on button "Next" at bounding box center [491, 194] width 71 height 29
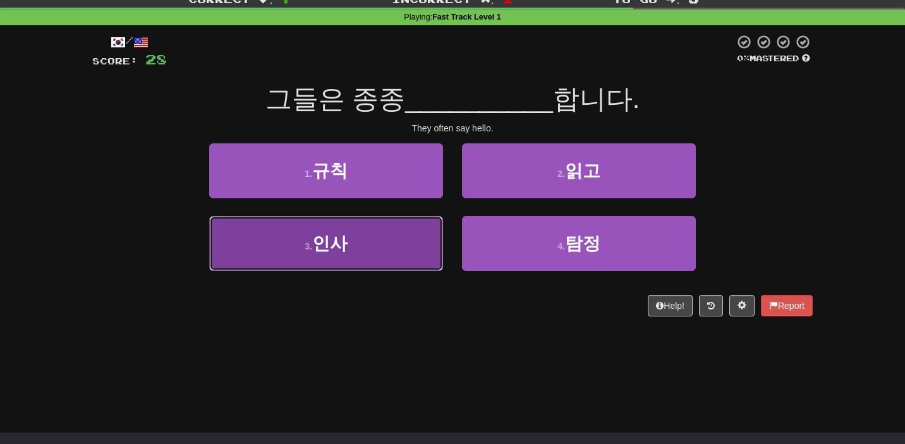
click at [345, 242] on span "인사" at bounding box center [329, 244] width 35 height 20
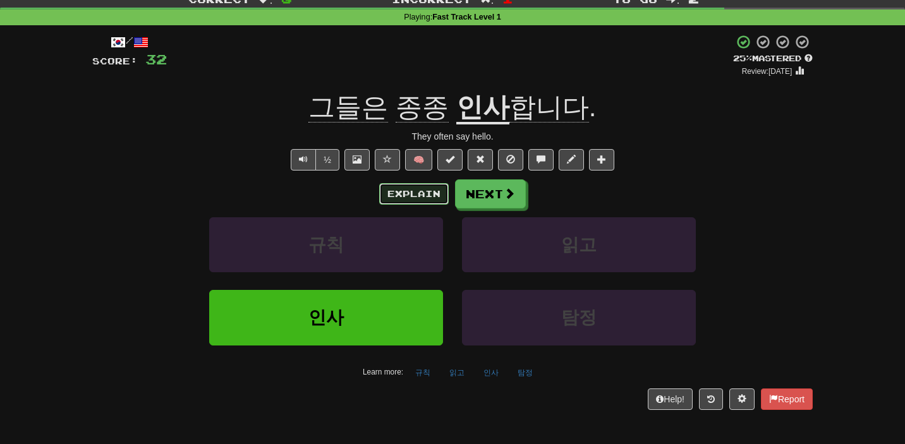
click at [417, 198] on button "Explain" at bounding box center [414, 193] width 70 height 21
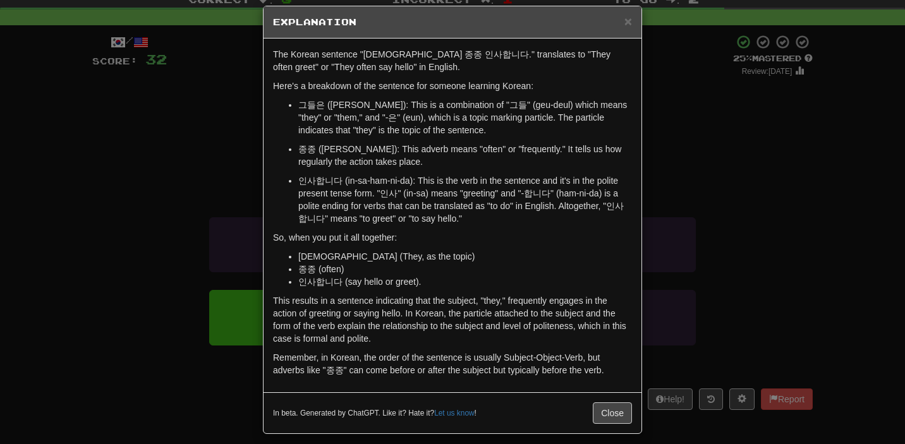
scroll to position [22, 0]
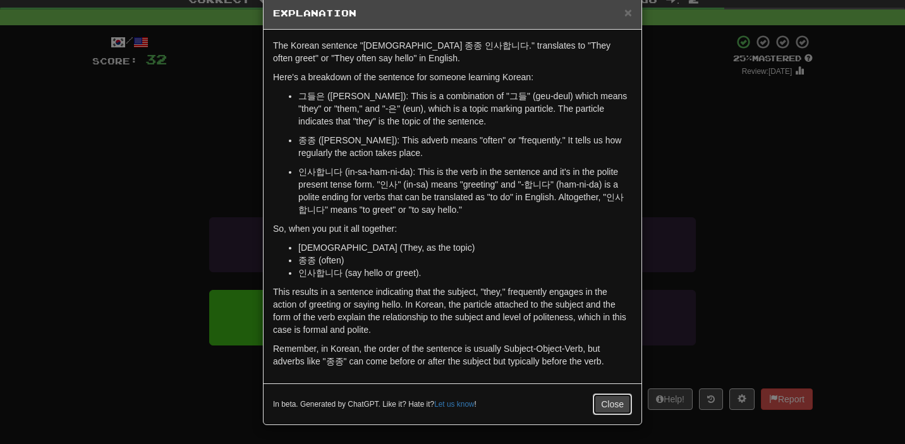
click at [620, 408] on button "Close" at bounding box center [612, 404] width 39 height 21
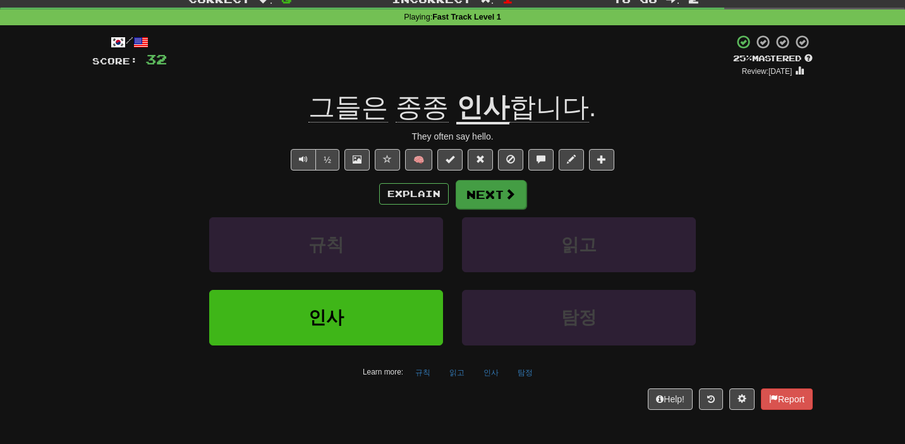
scroll to position [0, 0]
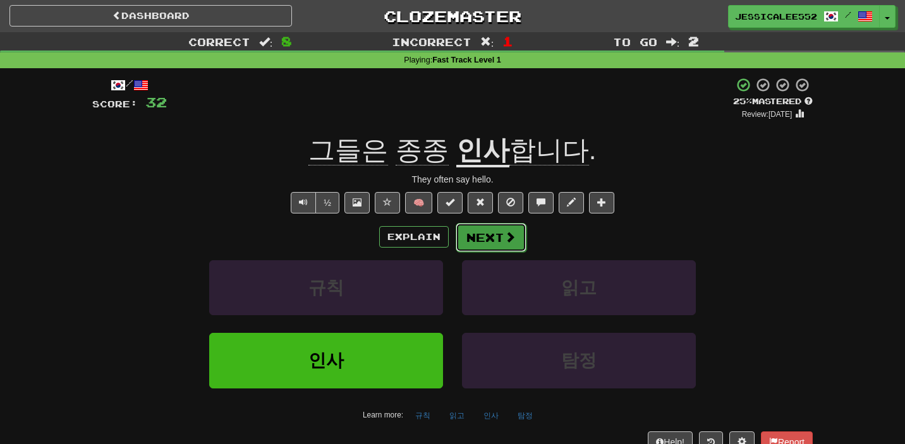
click at [499, 237] on button "Next" at bounding box center [491, 237] width 71 height 29
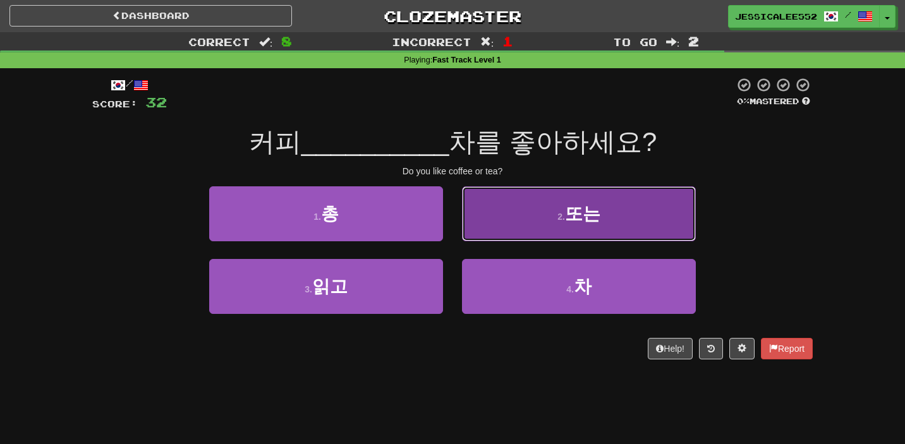
click at [564, 216] on small "2 ." at bounding box center [562, 217] width 8 height 10
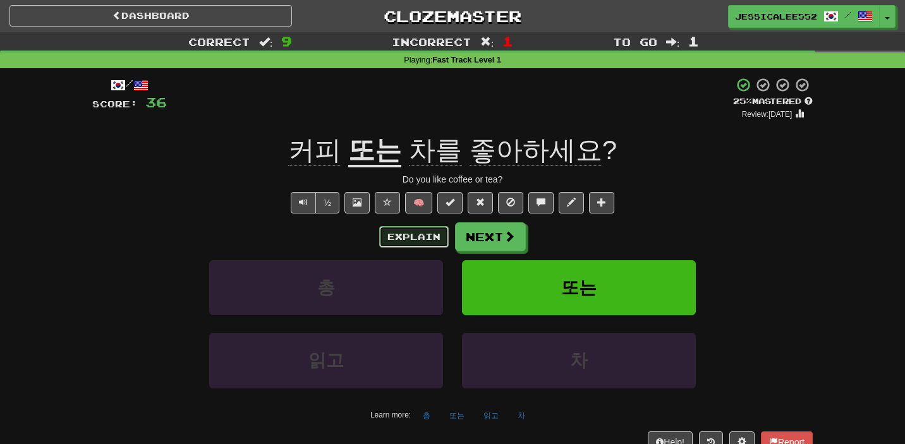
click at [421, 240] on button "Explain" at bounding box center [414, 236] width 70 height 21
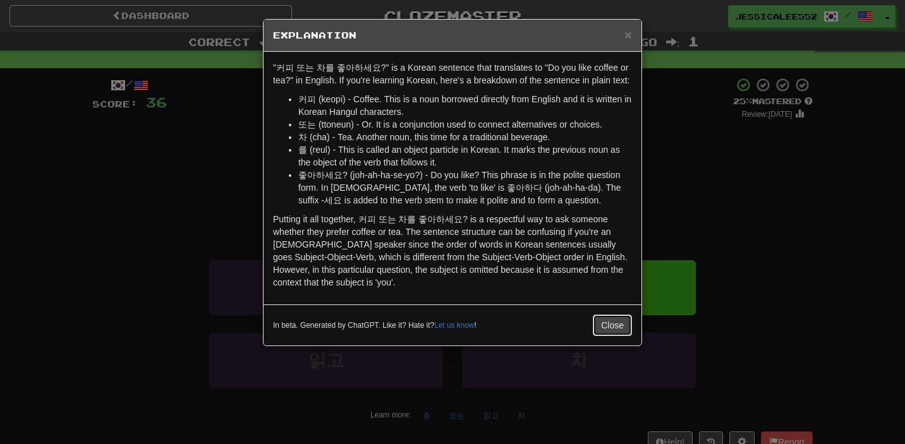
click at [614, 336] on button "Close" at bounding box center [612, 325] width 39 height 21
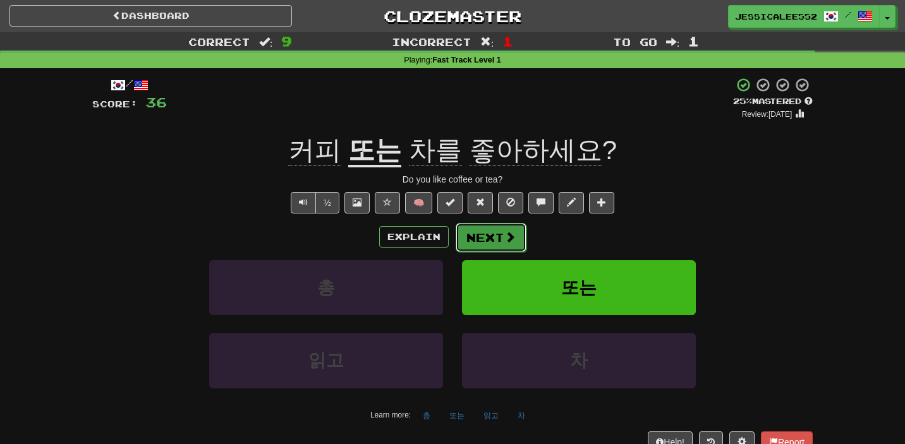
click at [509, 240] on span at bounding box center [509, 236] width 11 height 11
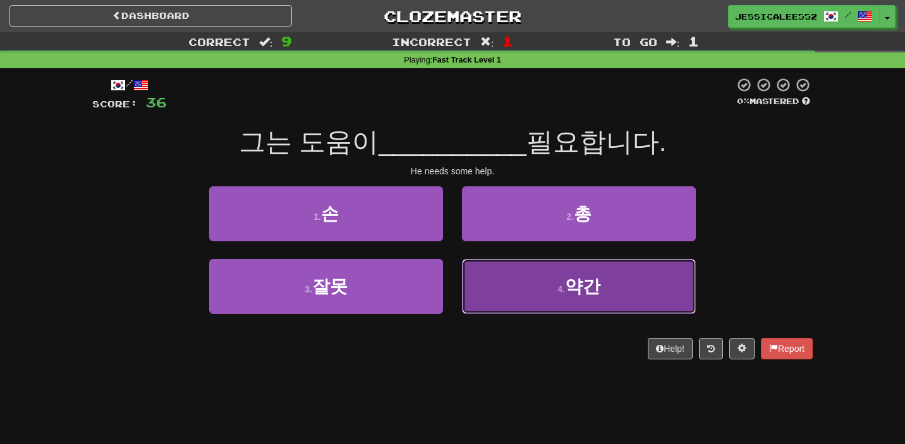
click at [641, 291] on button "4 . 약간" at bounding box center [579, 286] width 234 height 55
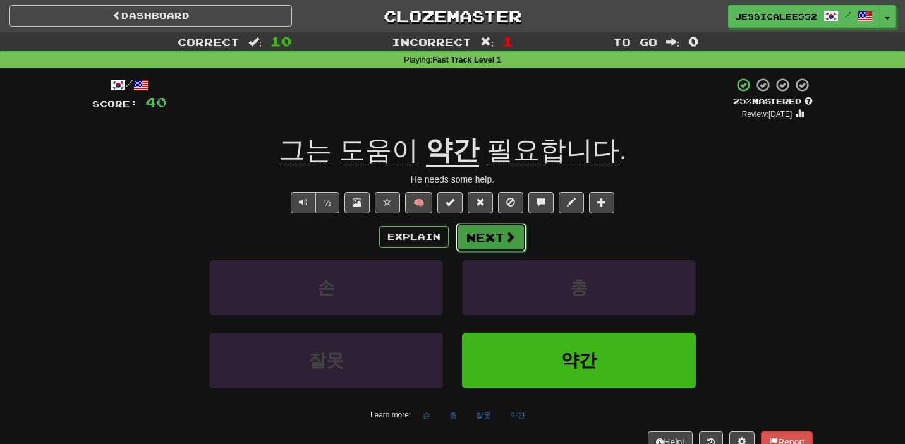
click at [498, 242] on button "Next" at bounding box center [491, 237] width 71 height 29
